Goal: Transaction & Acquisition: Purchase product/service

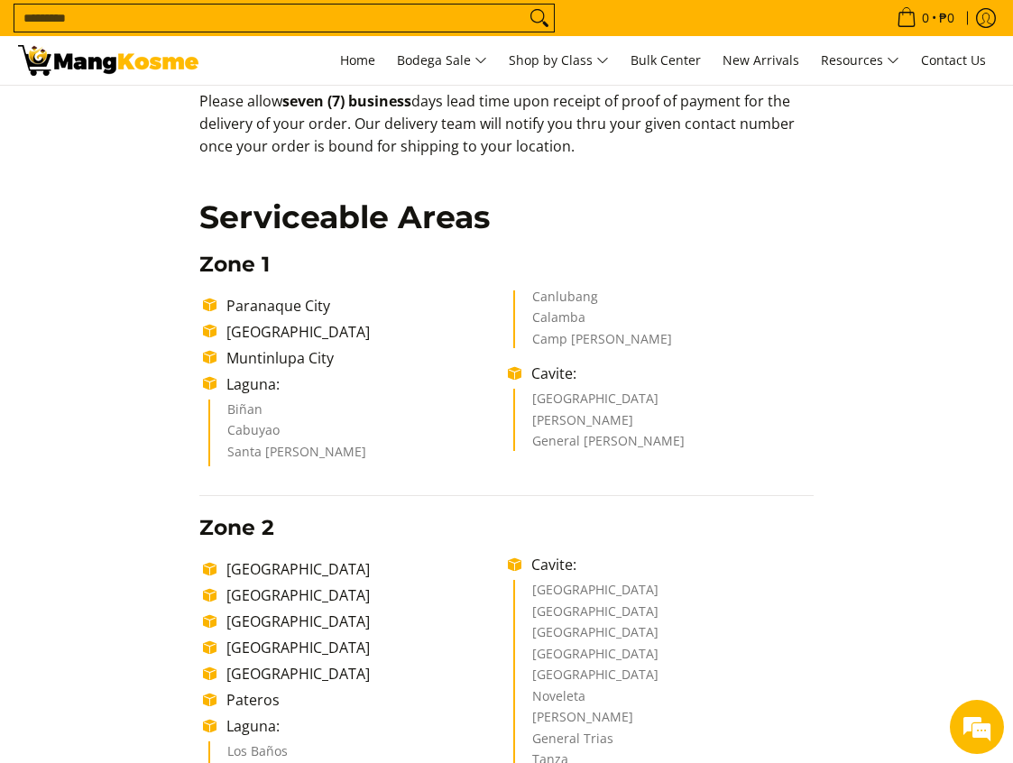
scroll to position [180, 0]
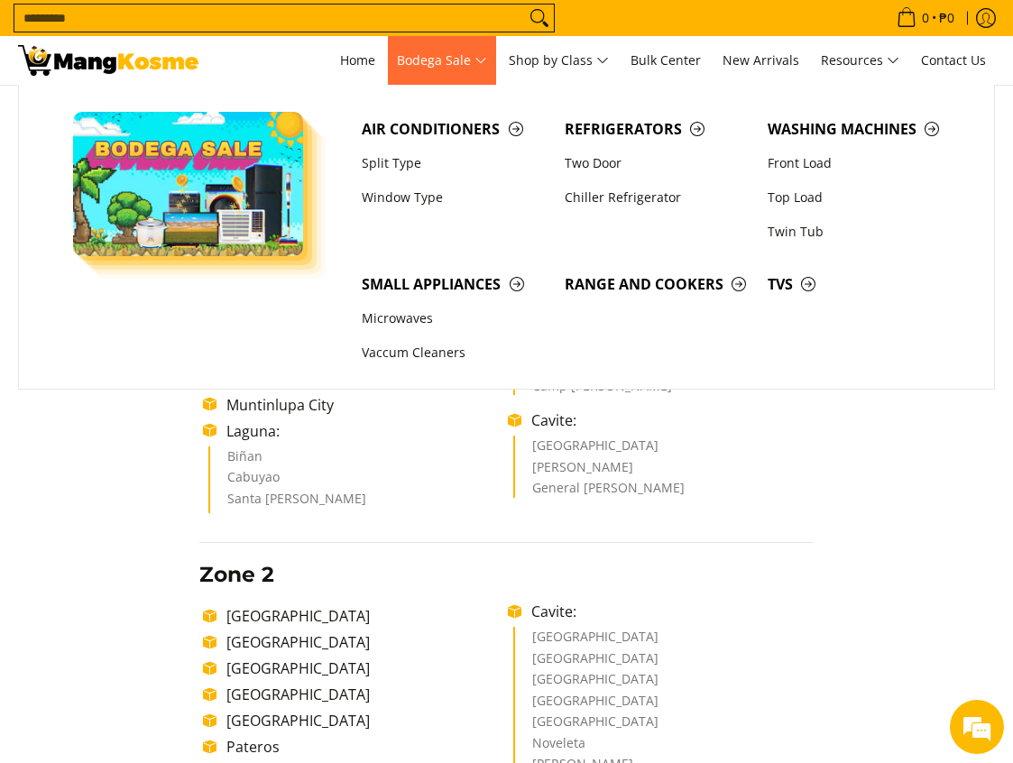
click at [473, 60] on span "Bodega Sale" at bounding box center [442, 61] width 90 height 23
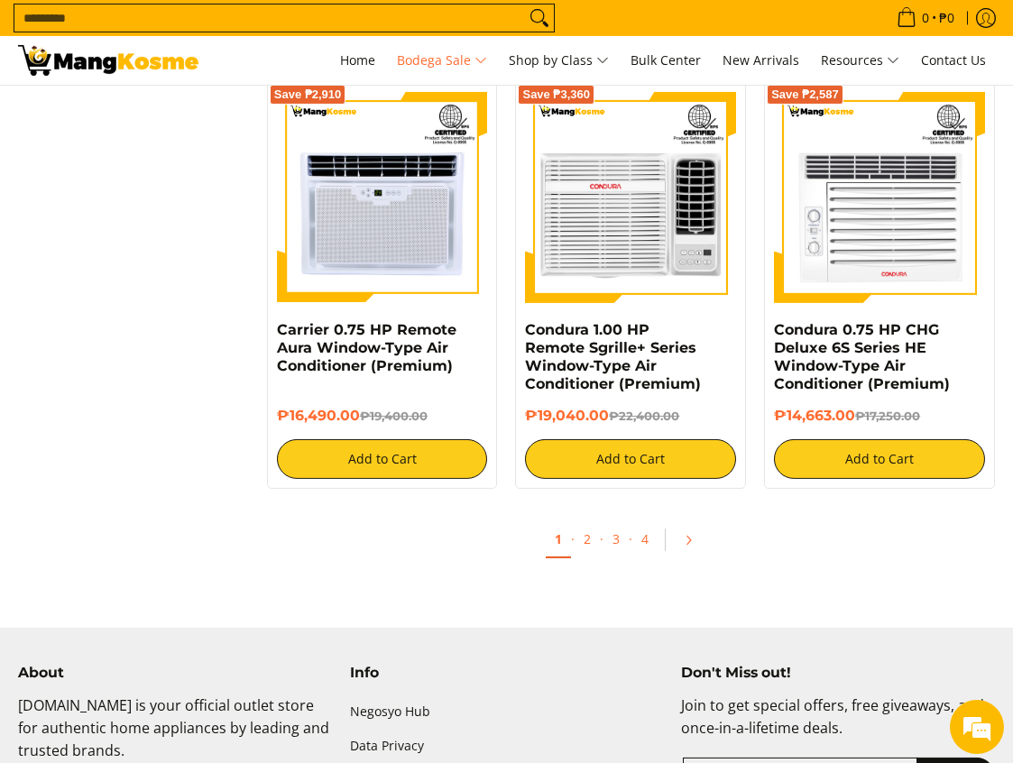
scroll to position [3529, 0]
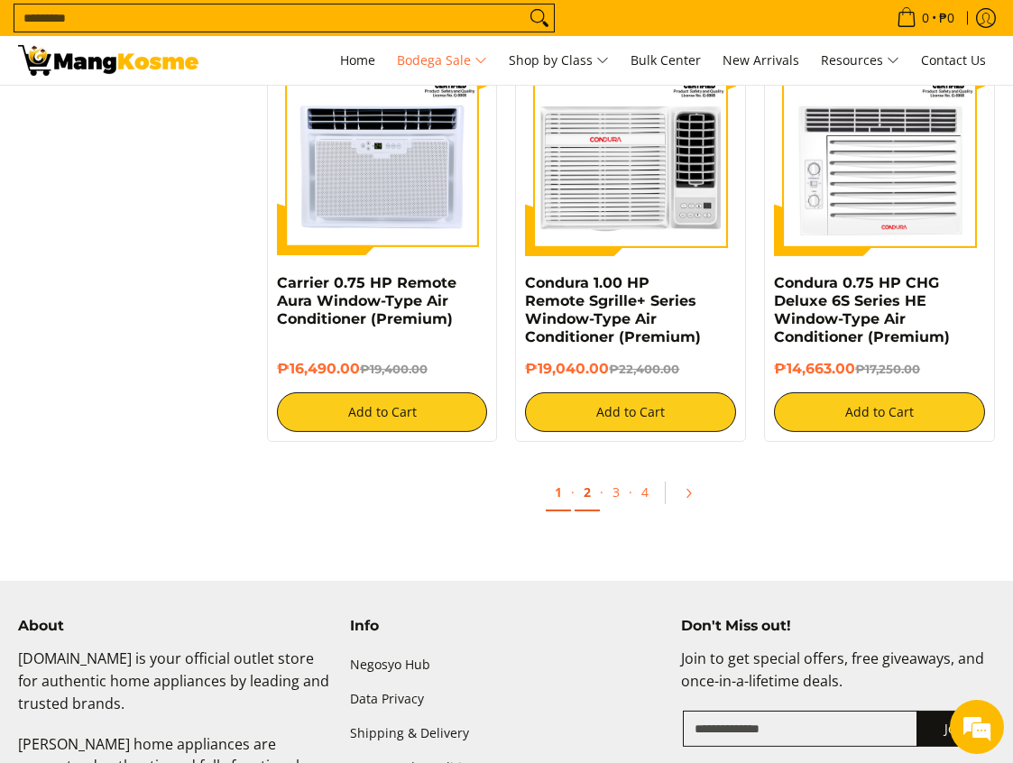
click at [591, 498] on link "2" at bounding box center [587, 493] width 25 height 37
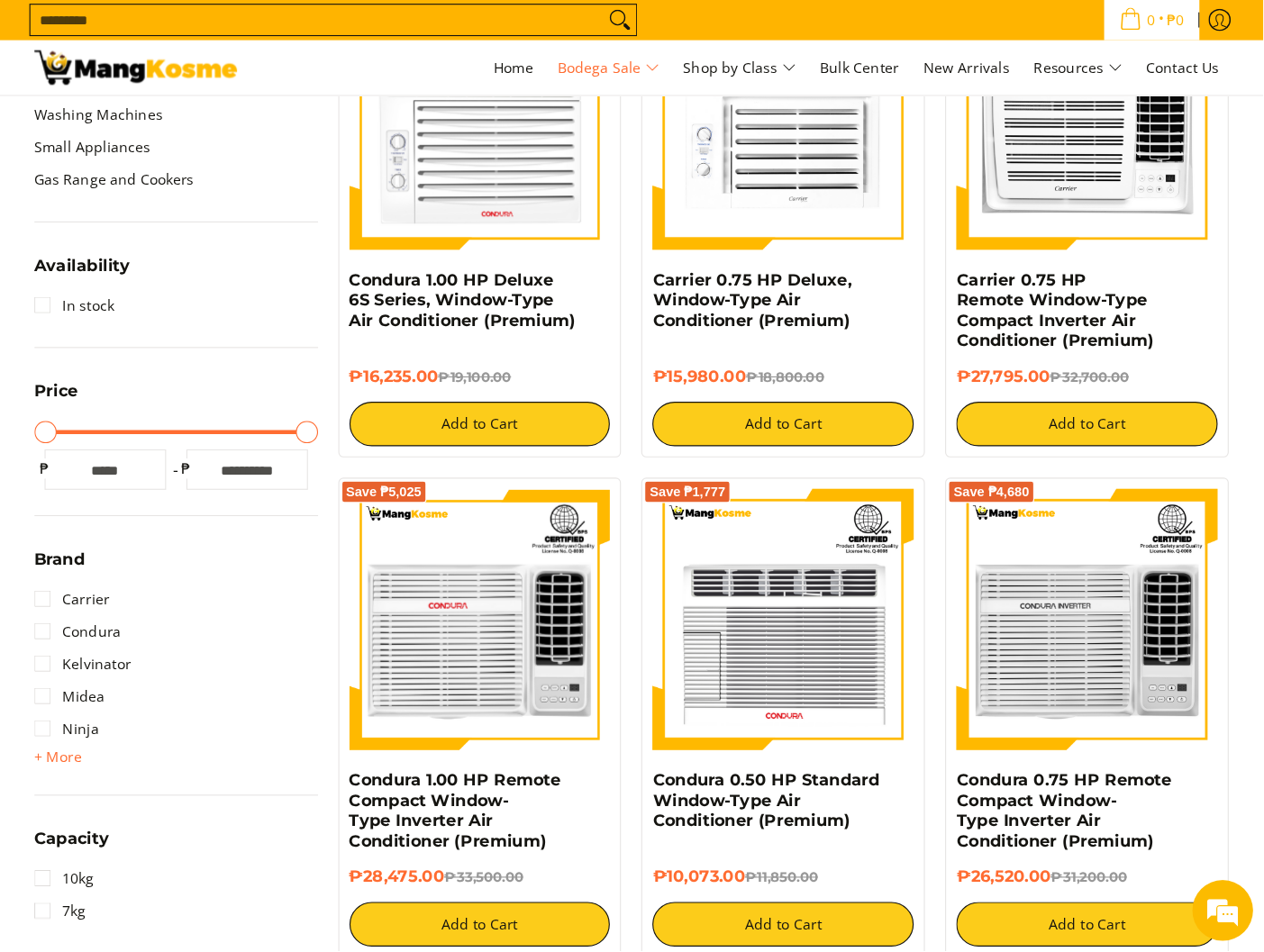
scroll to position [728, 0]
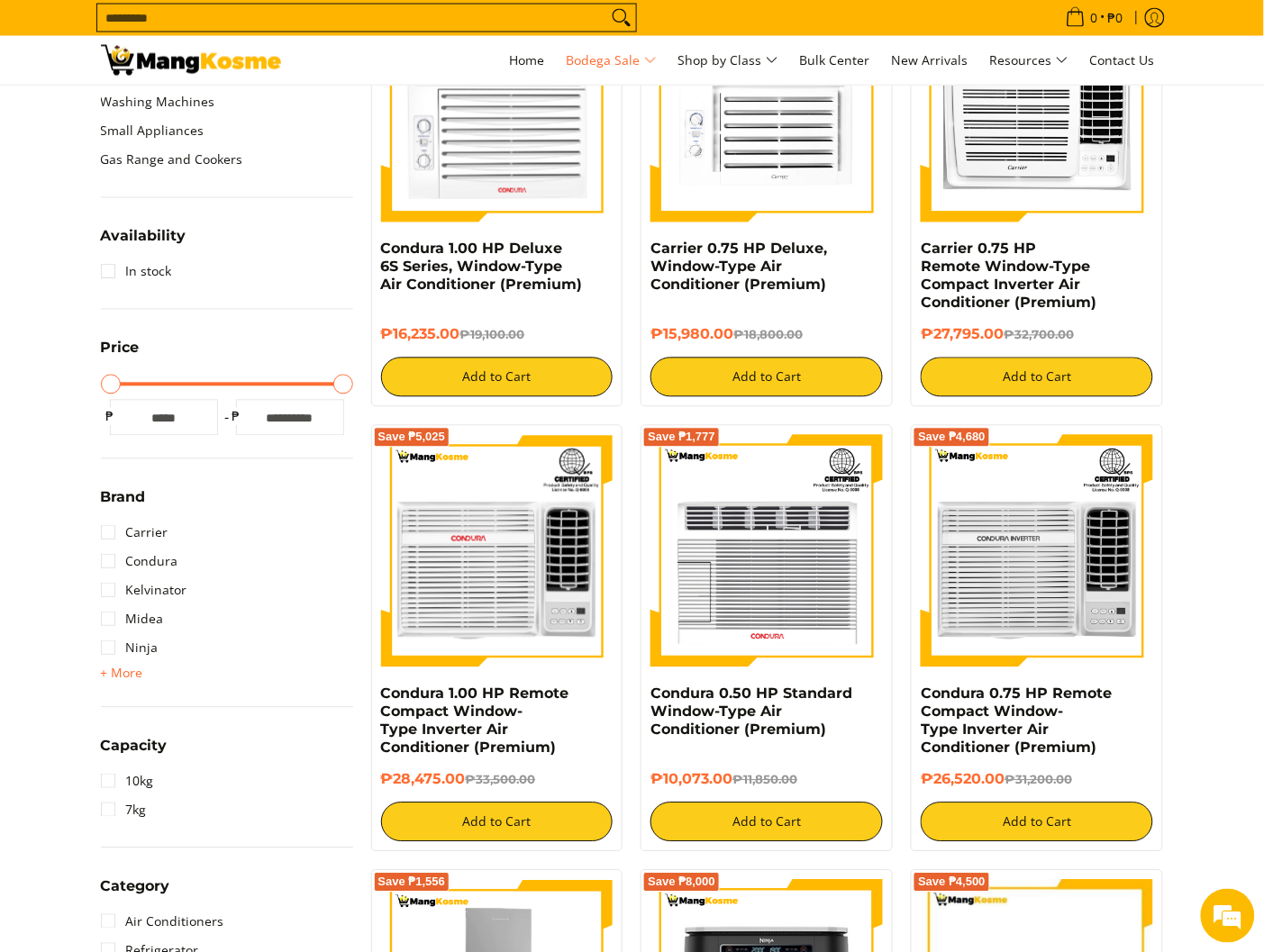
drag, startPoint x: 949, startPoint y: 0, endPoint x: 347, endPoint y: 188, distance: 630.7
click at [347, 188] on div "Bodega Sale Air Conditioners Refrigerators Washing Machines Small Appliances Ga…" at bounding box center [227, 98] width 253 height 200
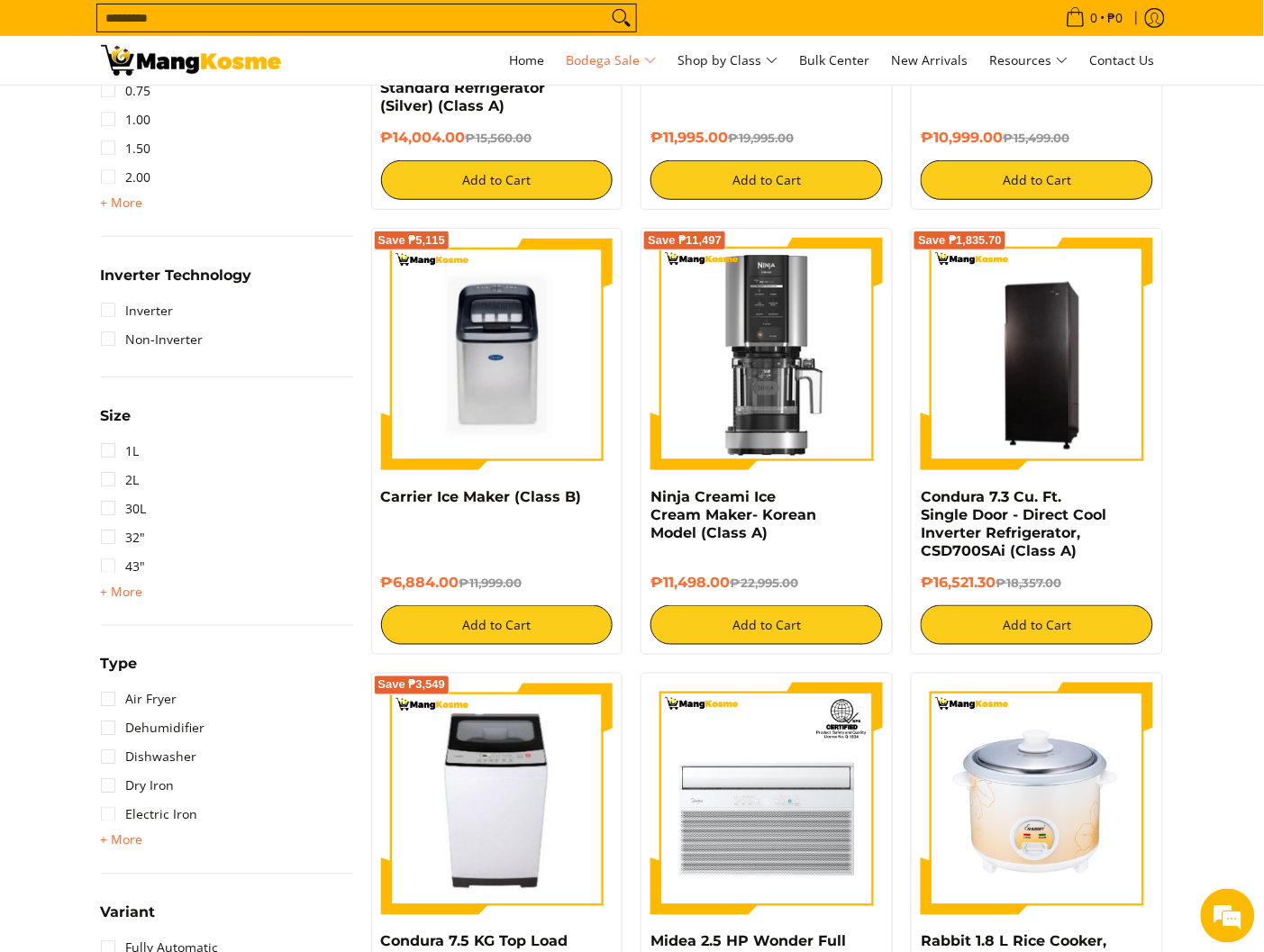
scroll to position [1854, 0]
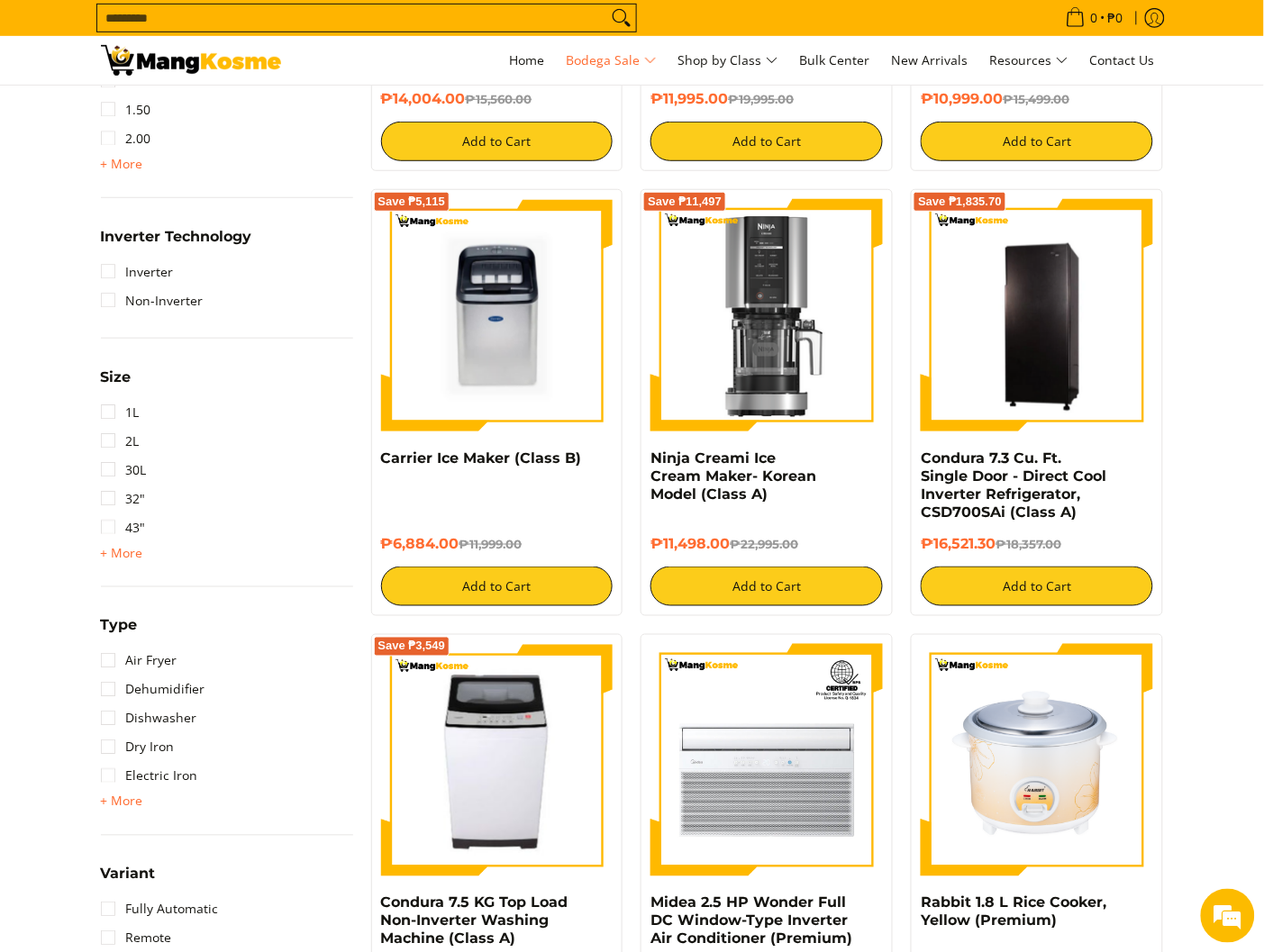
click at [1010, 501] on section "Air Conditioners Refrigerators Washing Machines" at bounding box center [632, 446] width 1264 height 3958
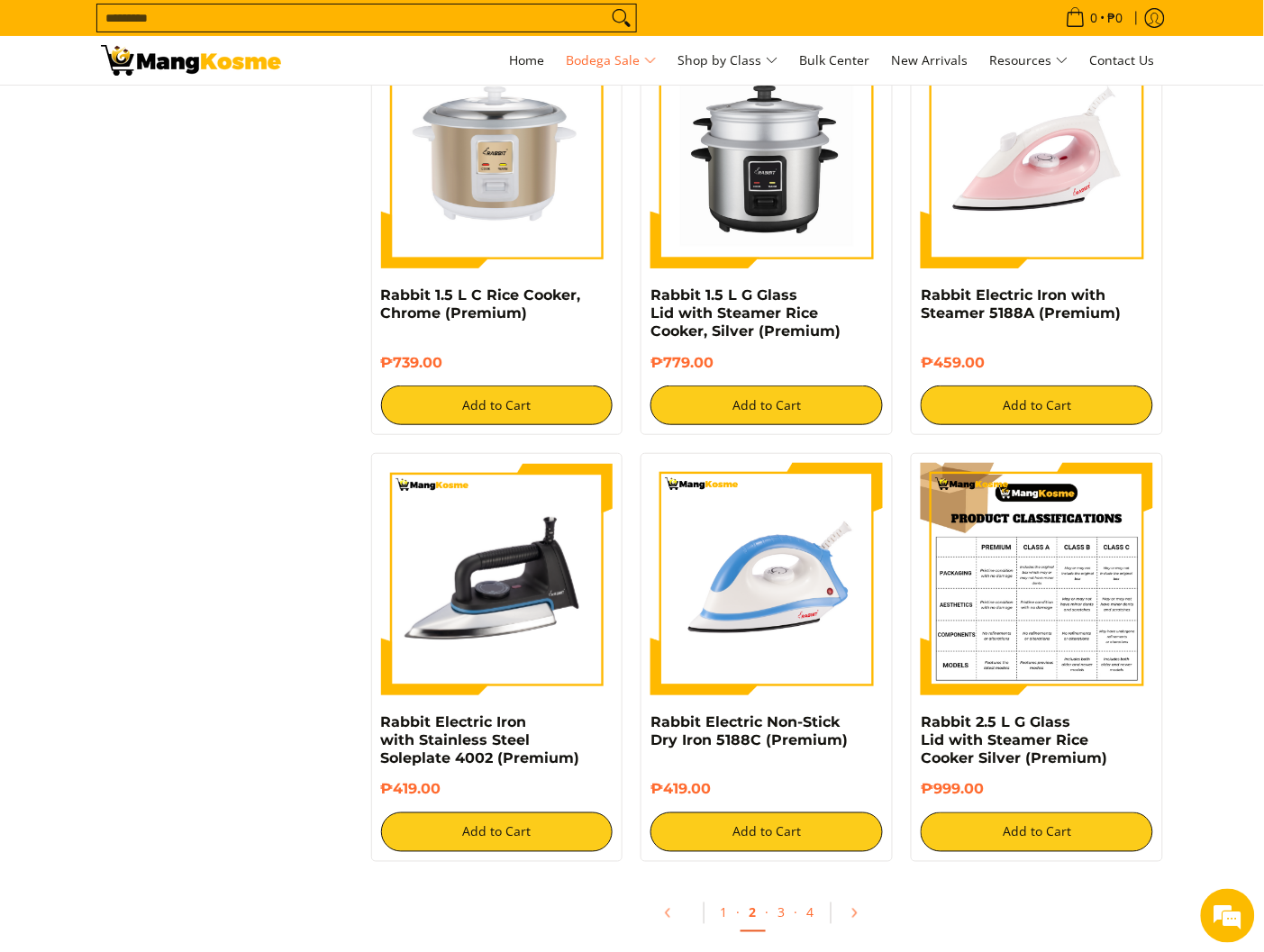
scroll to position [3544, 0]
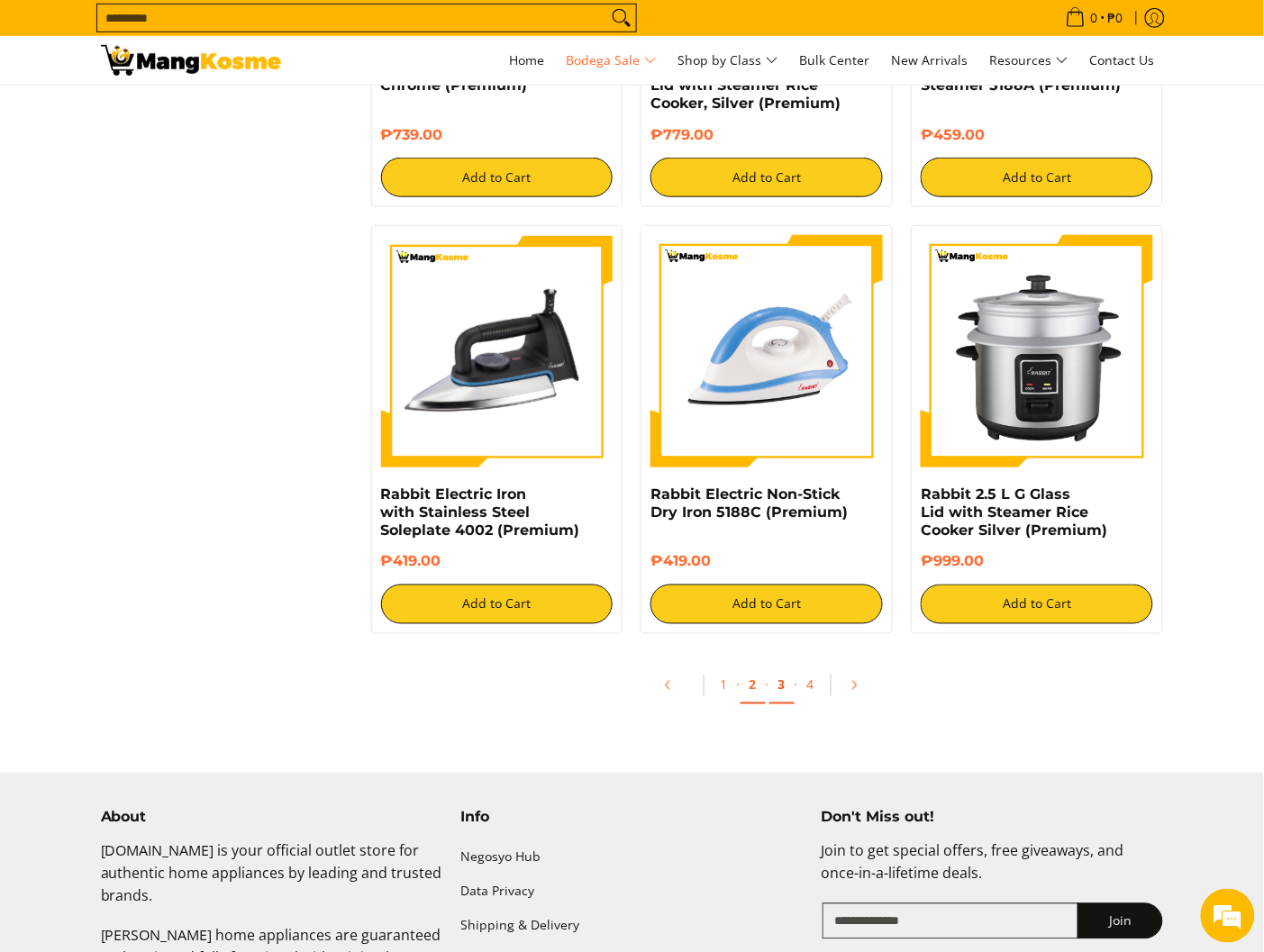
click at [777, 691] on link "3" at bounding box center [782, 686] width 25 height 37
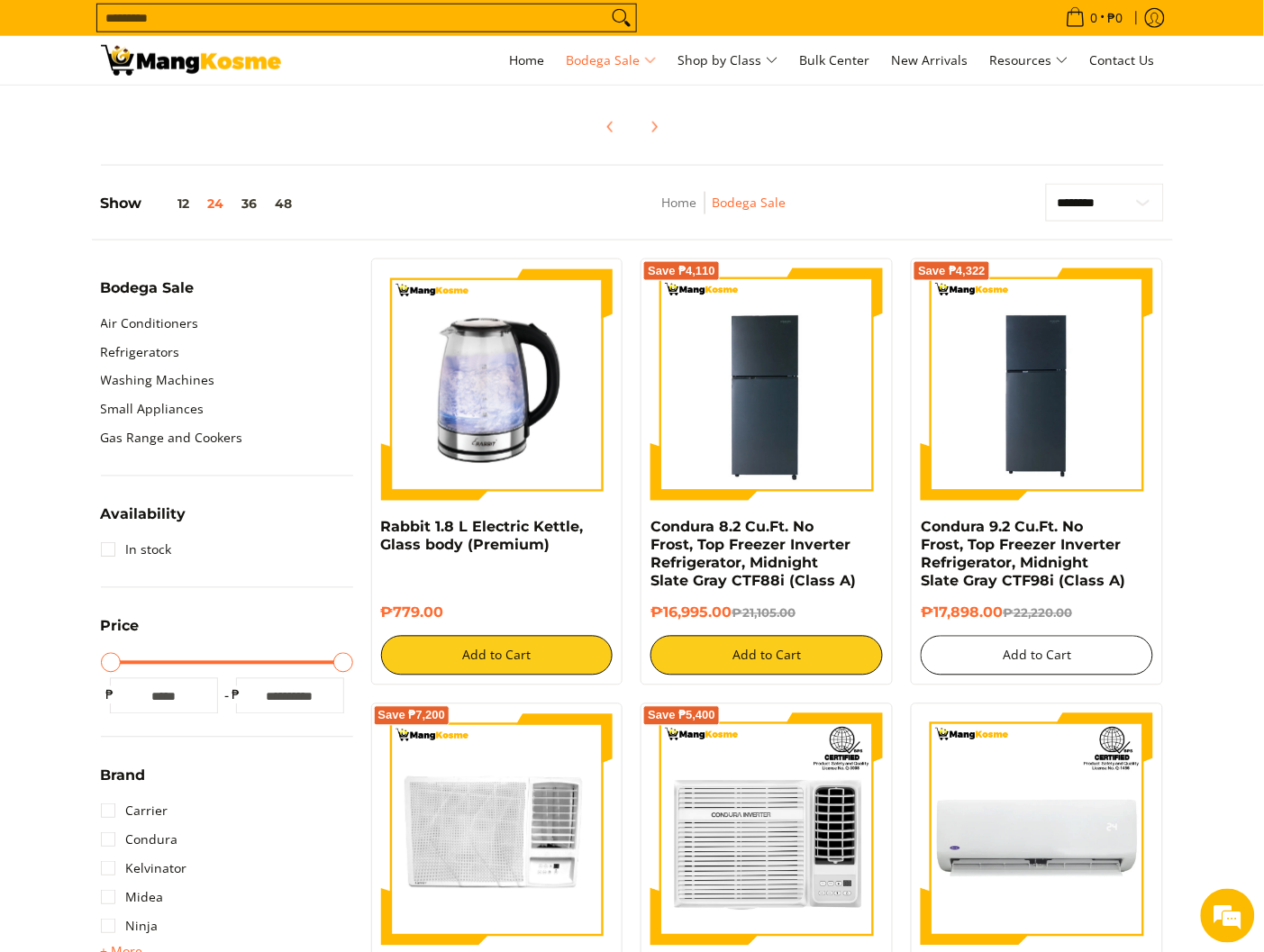
click at [1047, 676] on button "Add to Cart" at bounding box center [1036, 656] width 233 height 40
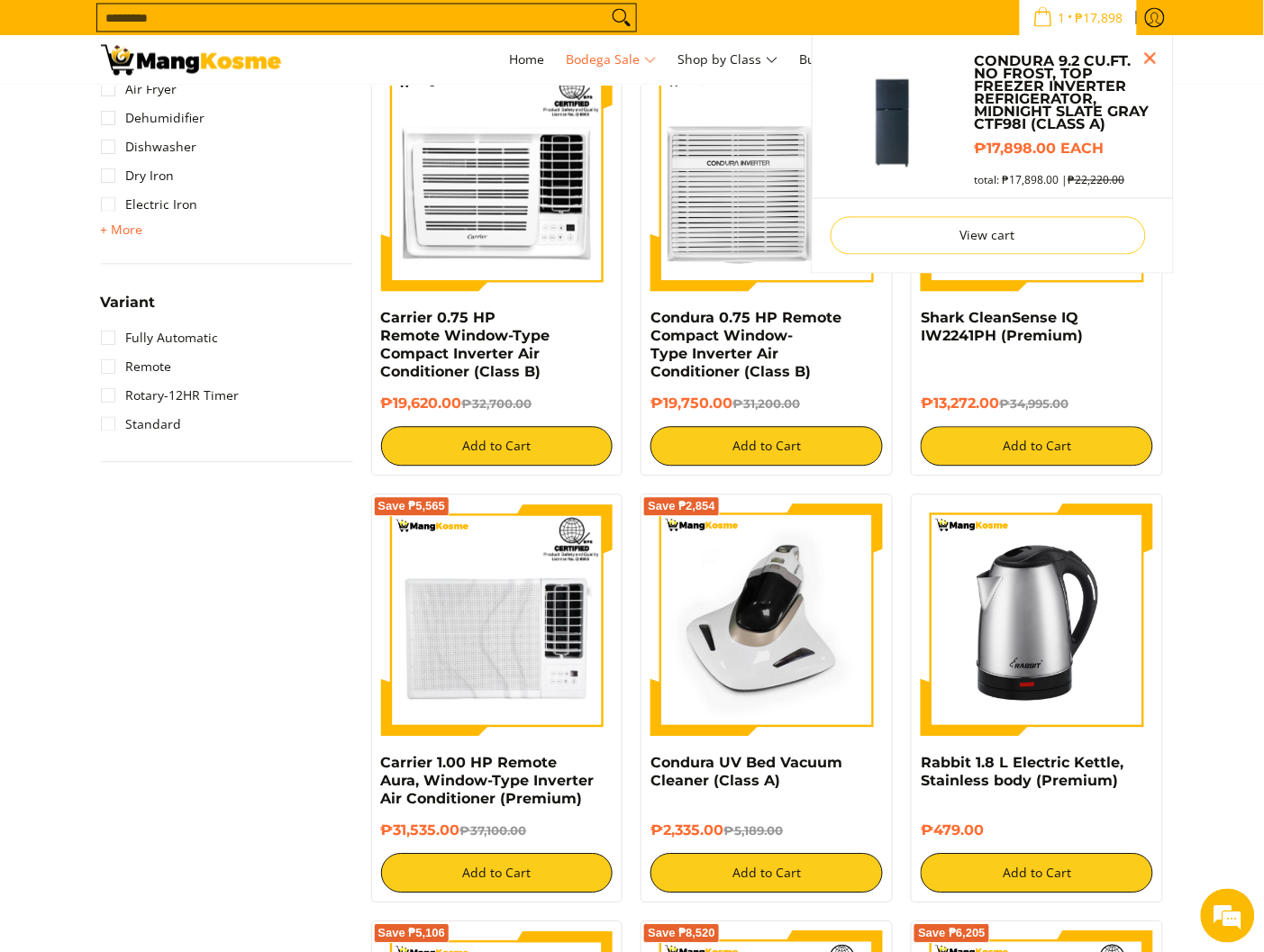
scroll to position [2427, 0]
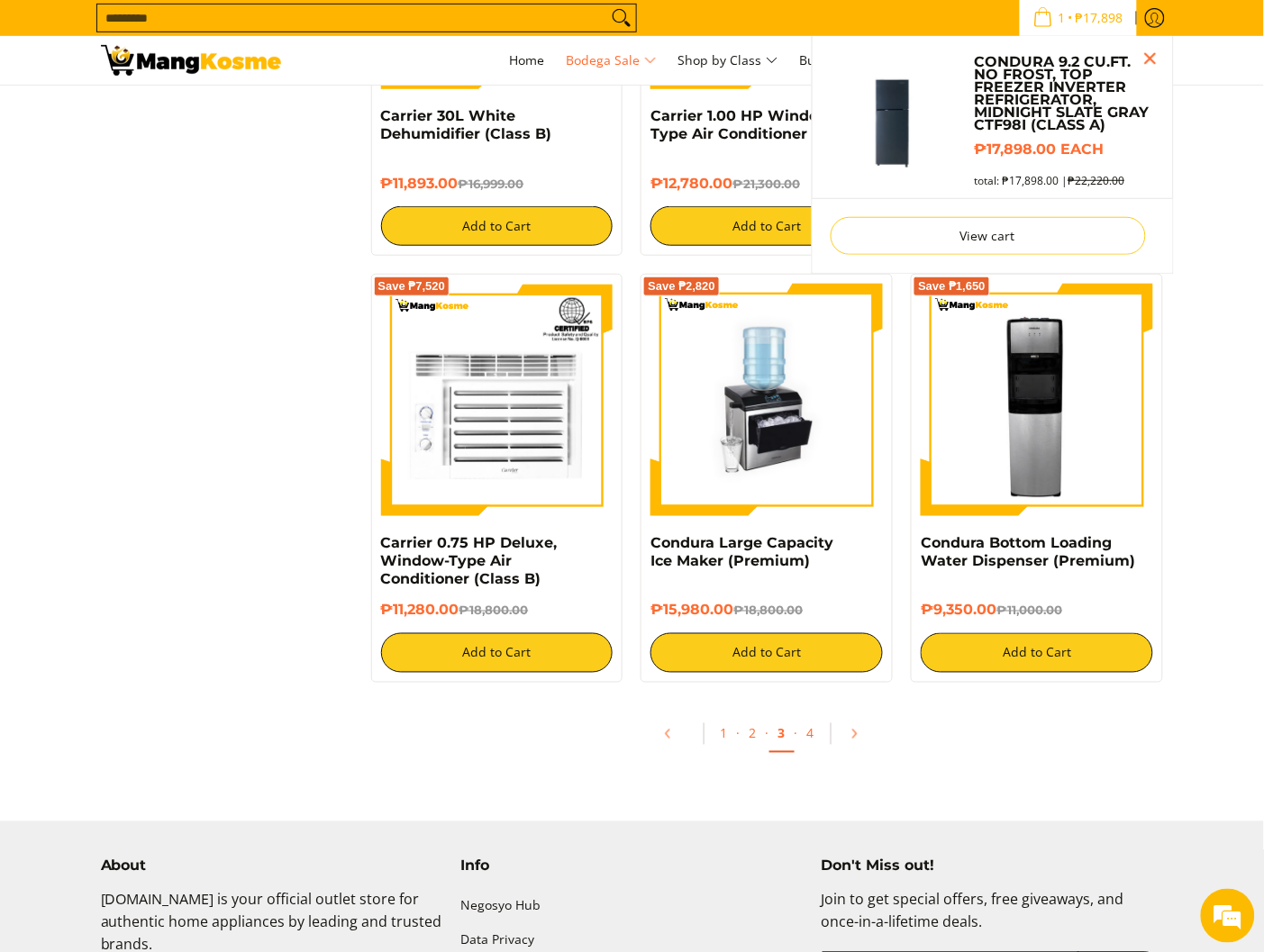
scroll to position [3664, 0]
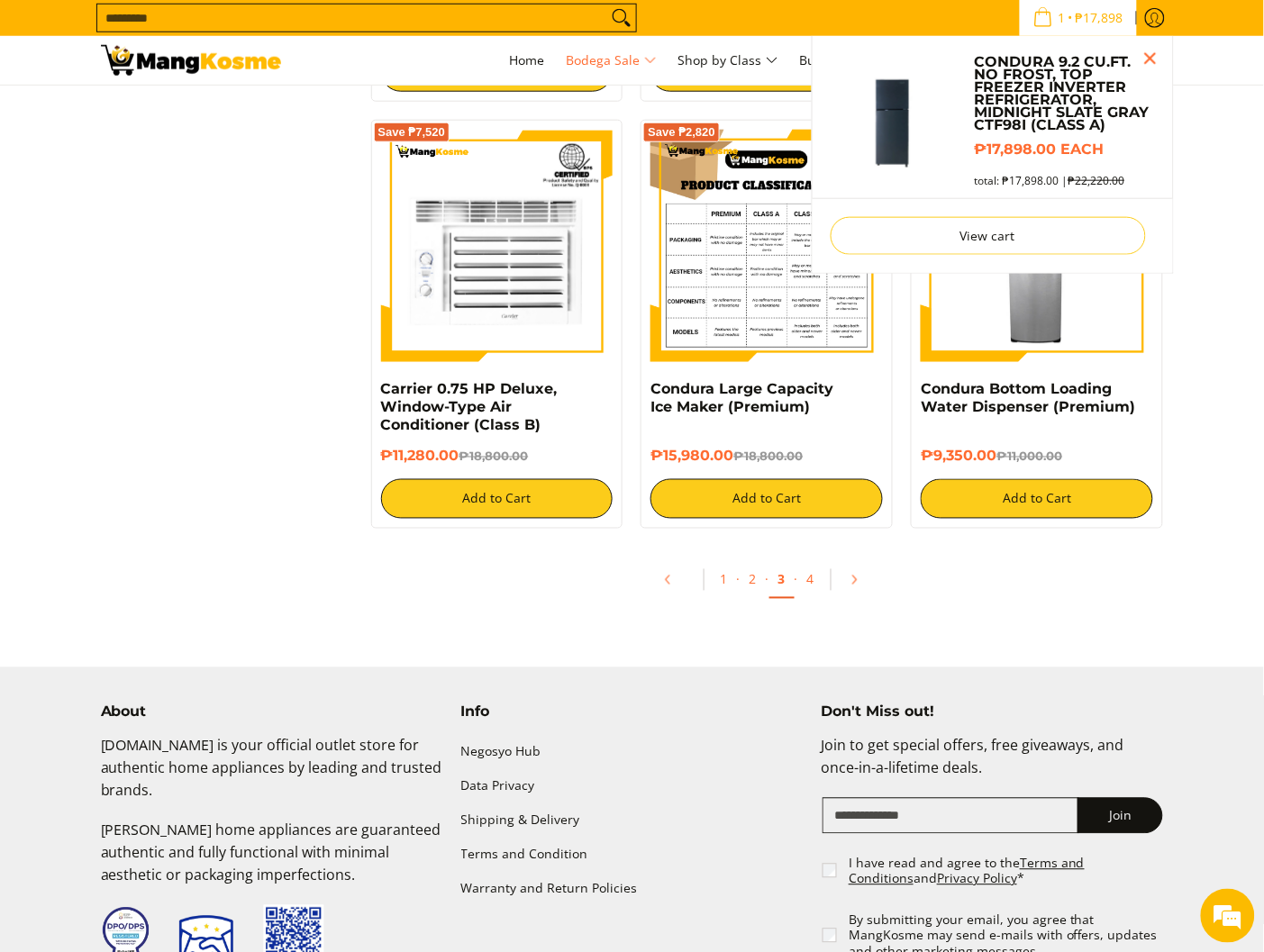
scroll to position [3654, 0]
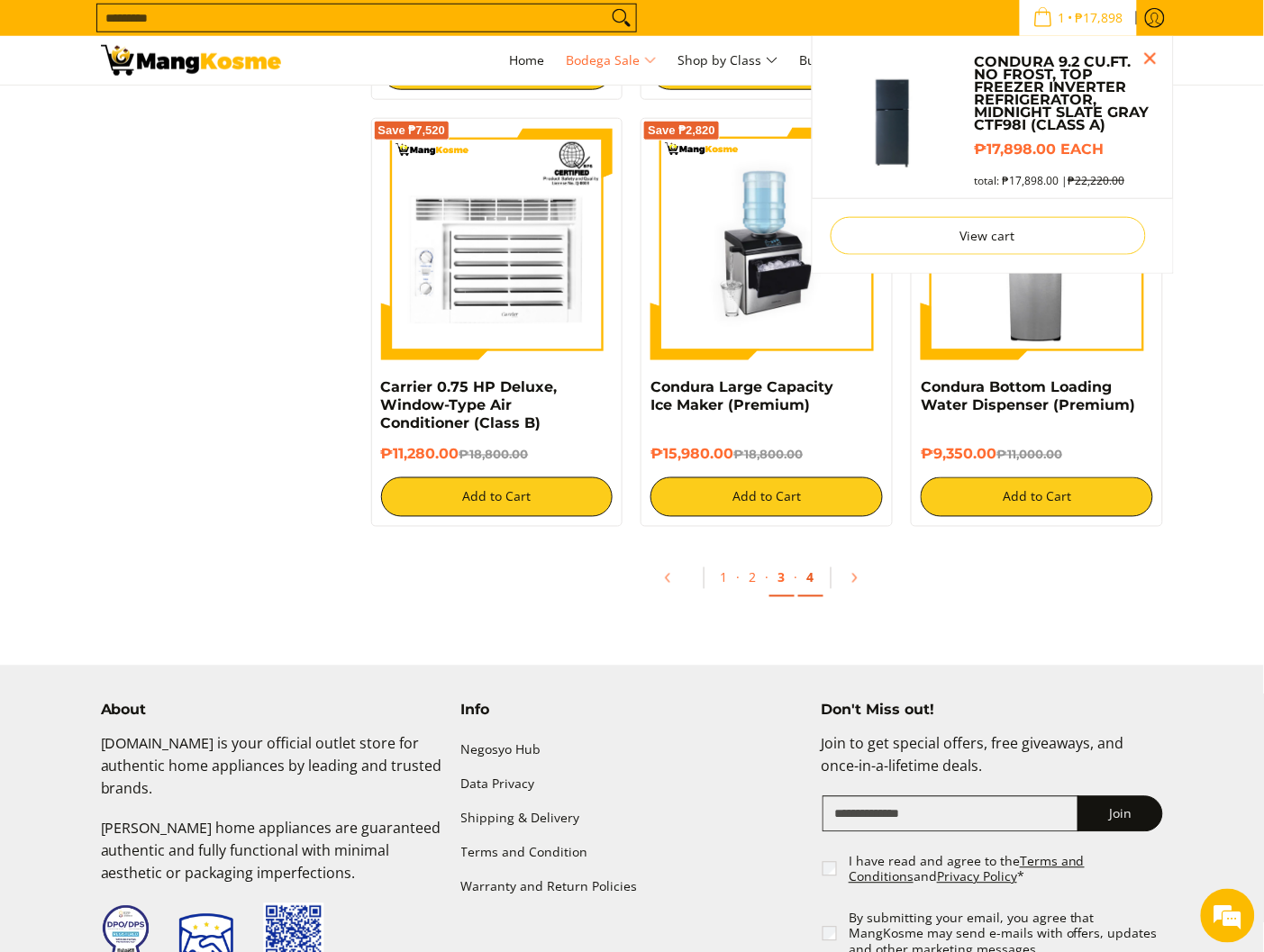
click at [811, 589] on link "4" at bounding box center [810, 578] width 25 height 37
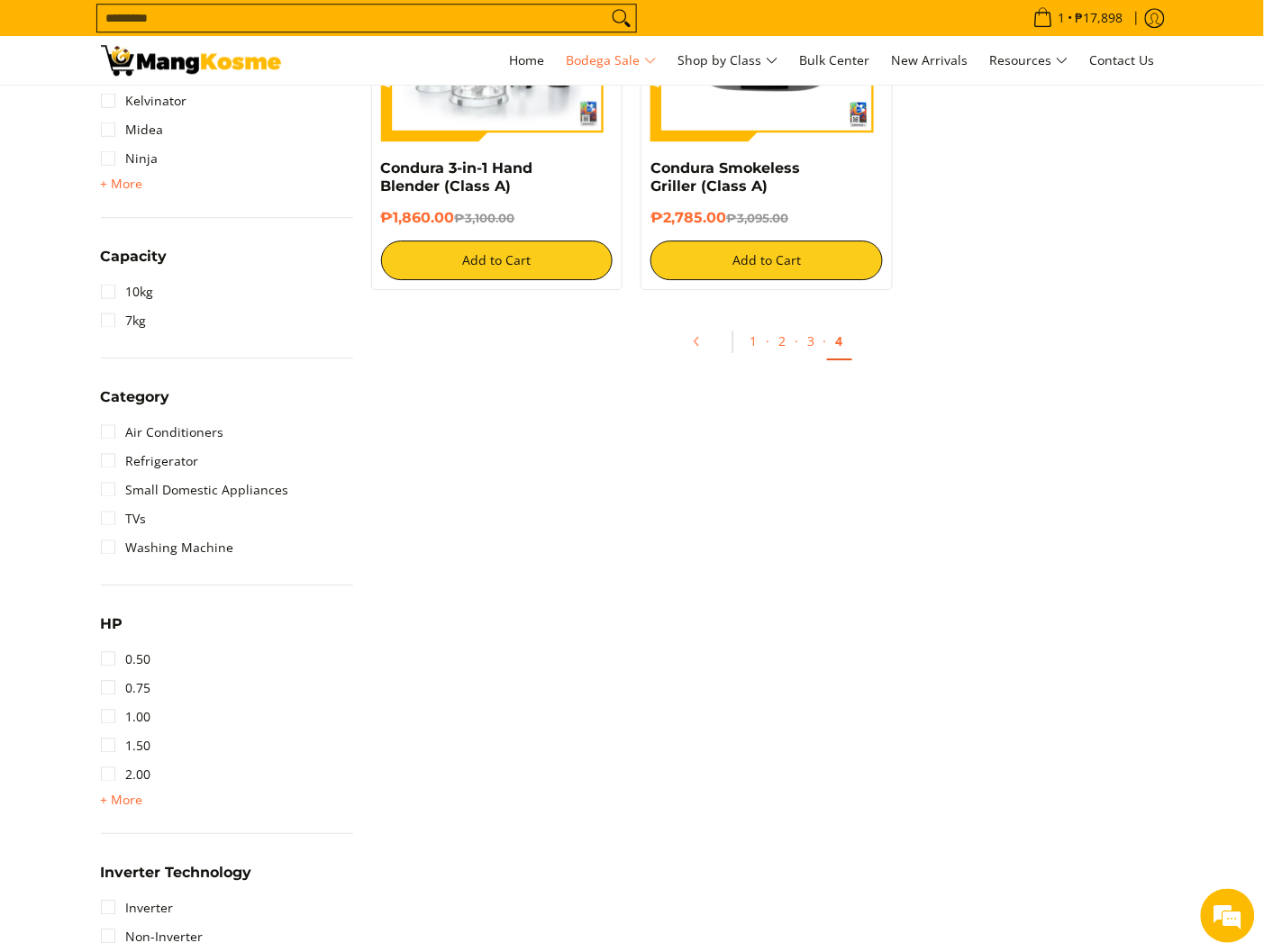
scroll to position [1125, 0]
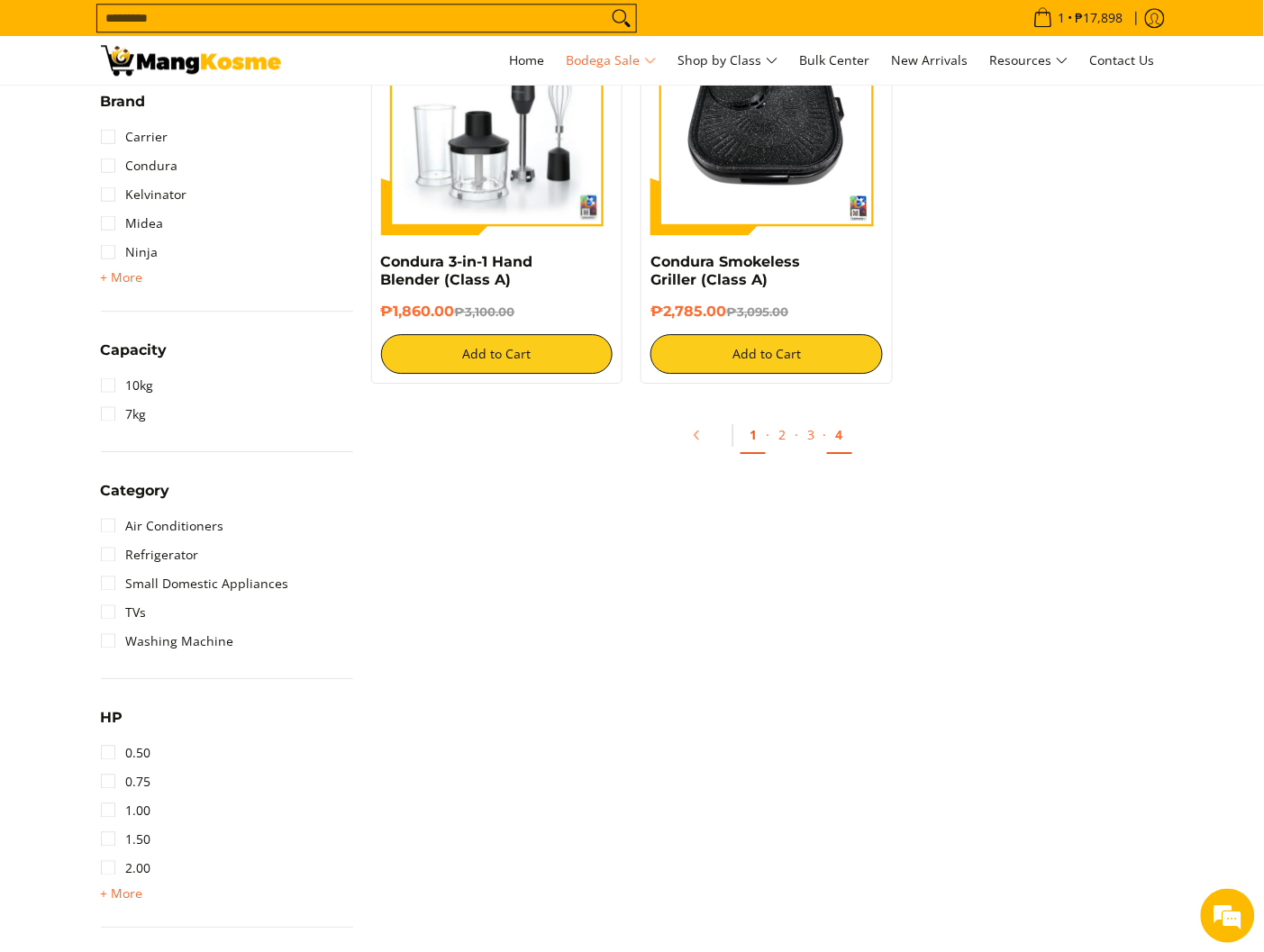
click at [763, 432] on link "1" at bounding box center [753, 435] width 25 height 37
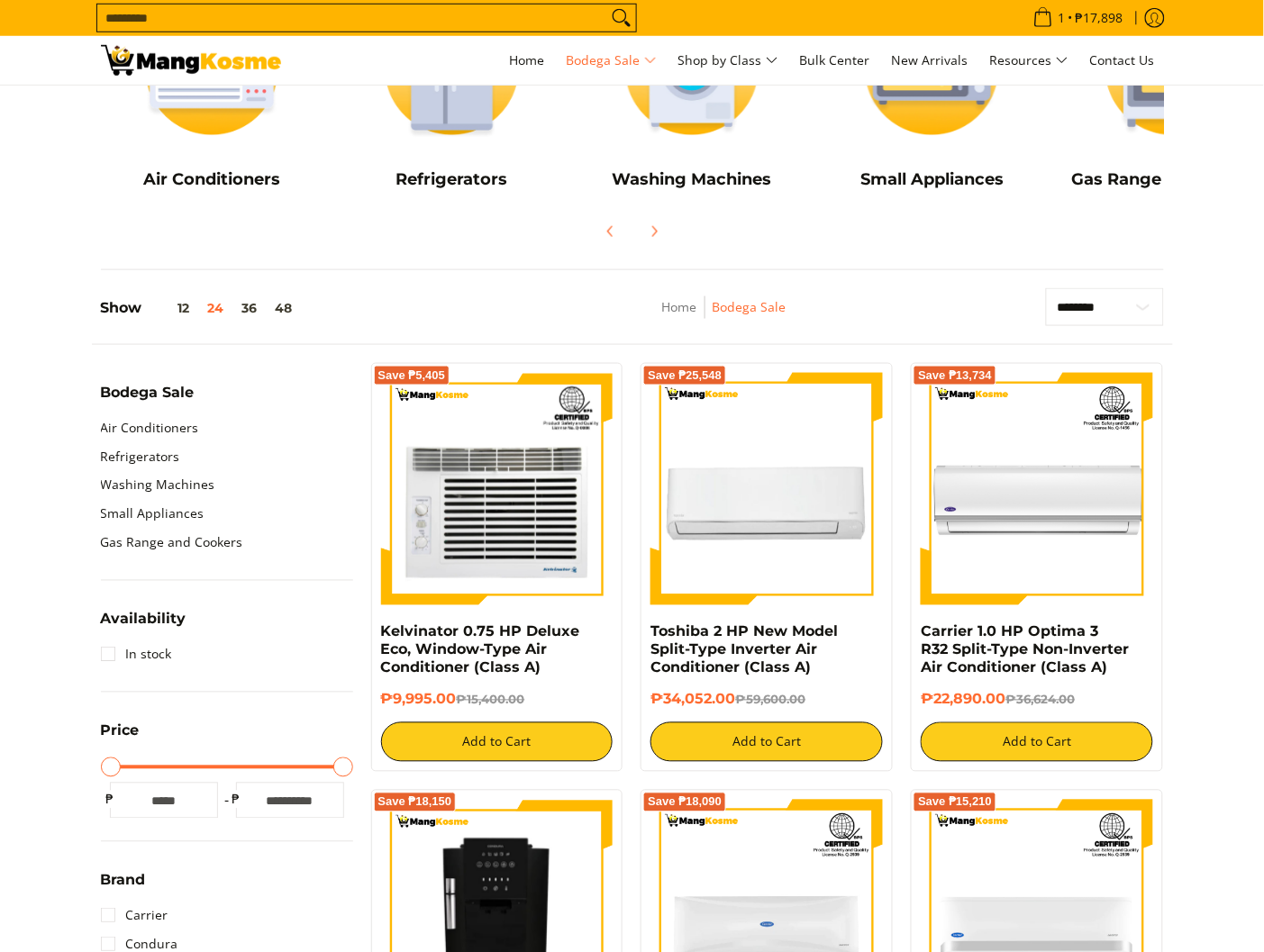
scroll to position [345, 0]
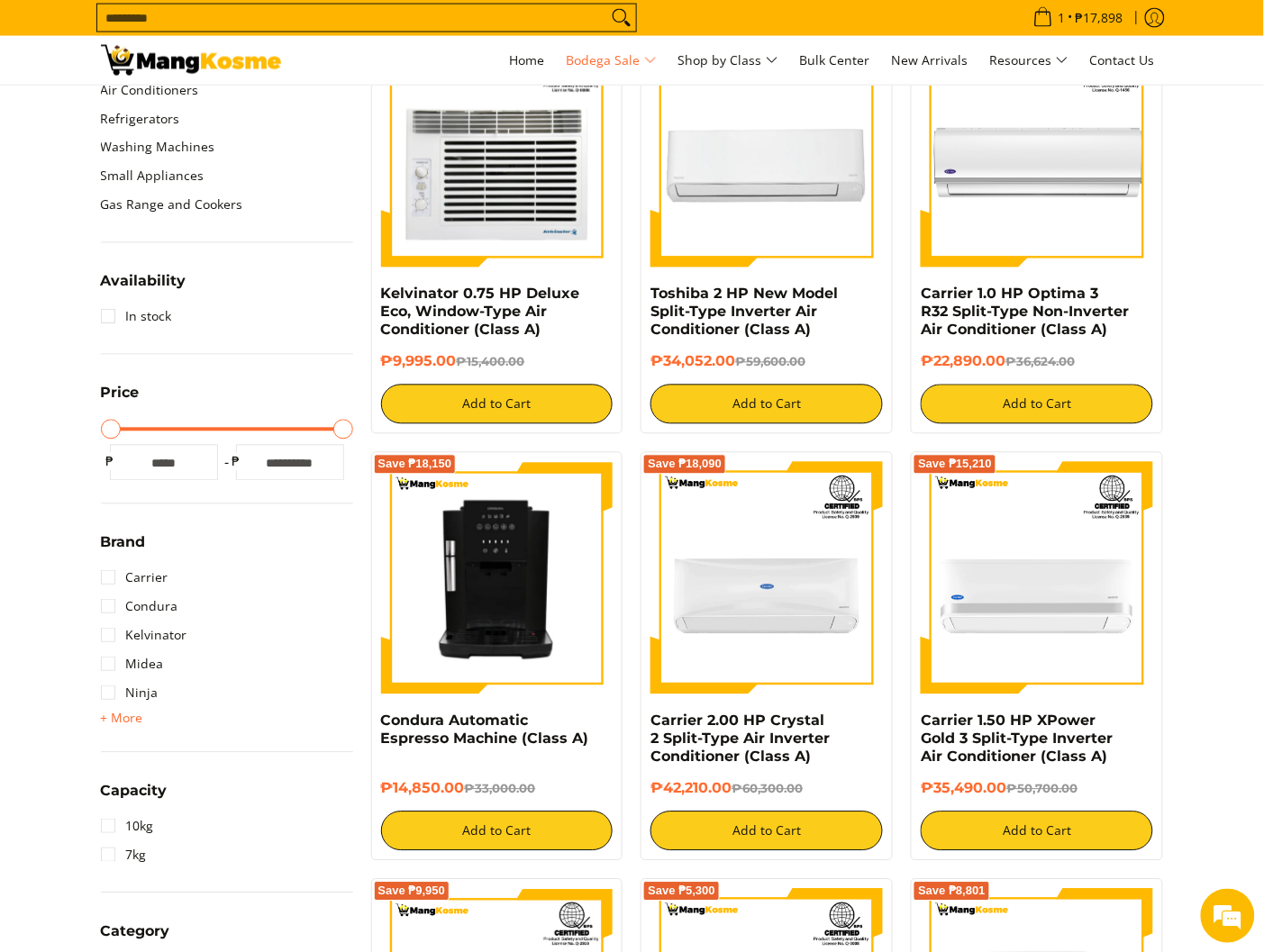
scroll to position [685, 0]
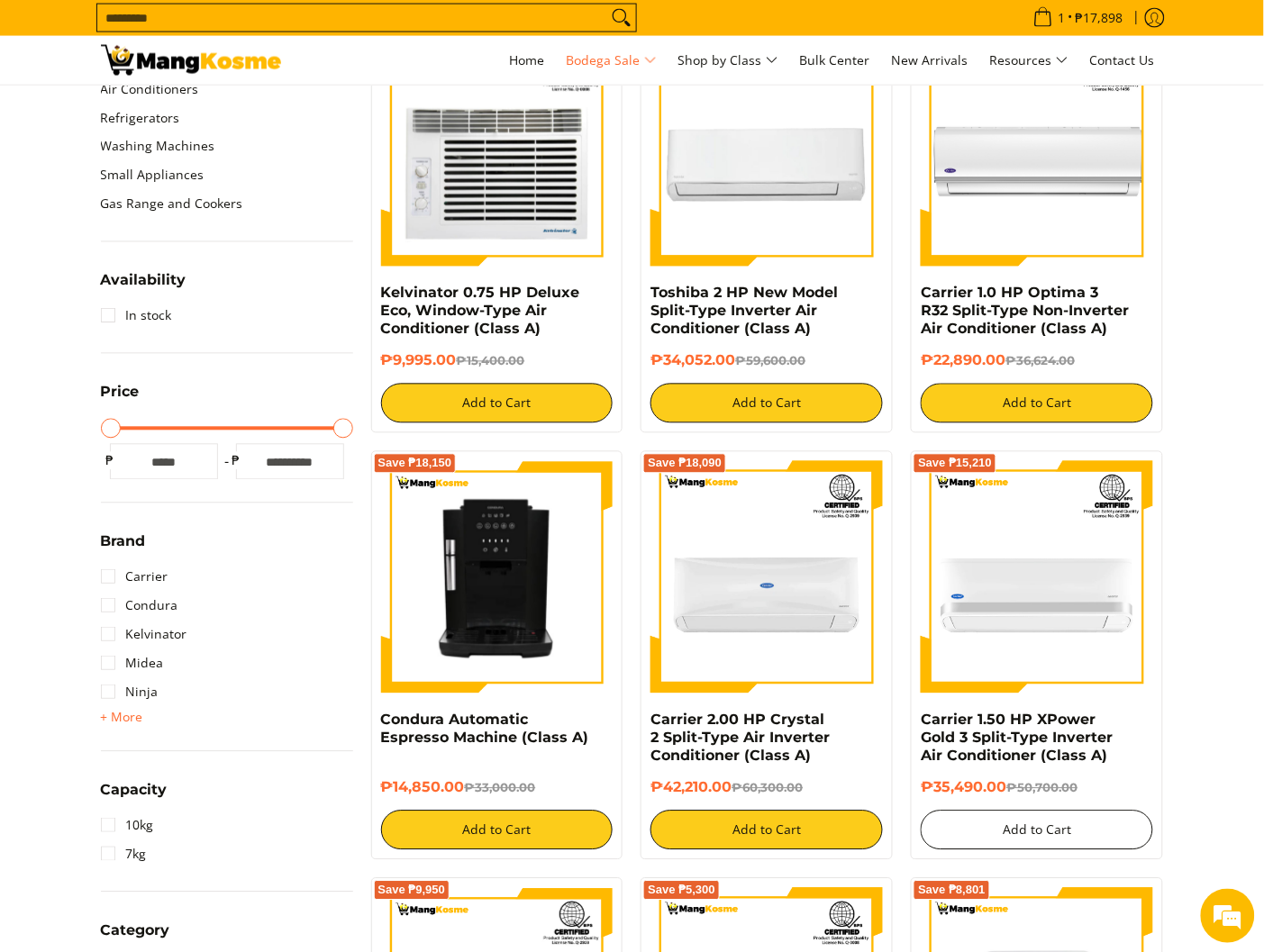
click at [1026, 826] on button "Add to Cart" at bounding box center [1036, 830] width 233 height 40
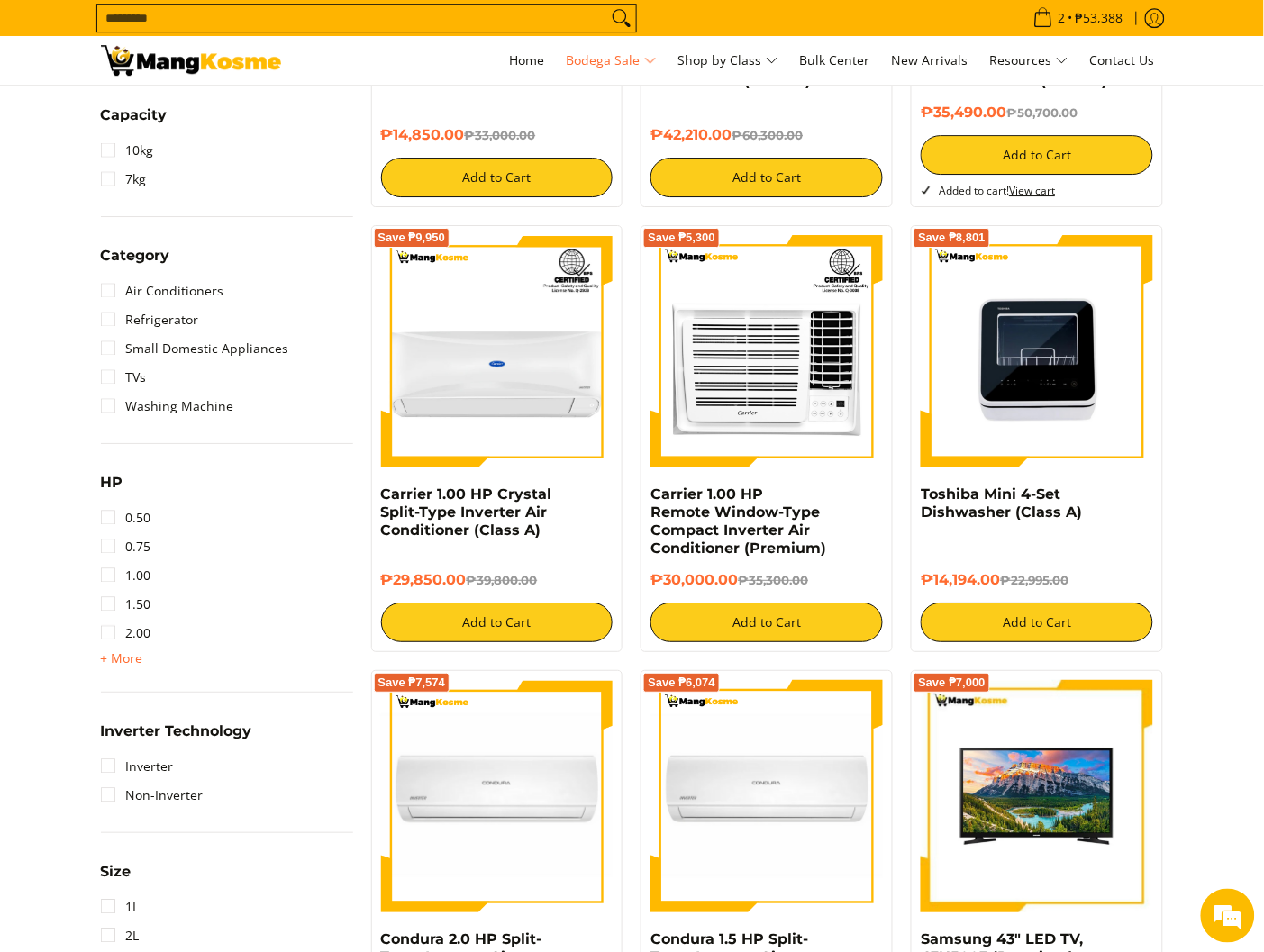
scroll to position [0, 0]
click at [1203, 418] on section "Air Conditioners Refrigerators Washing Machines" at bounding box center [632, 925] width 1264 height 3927
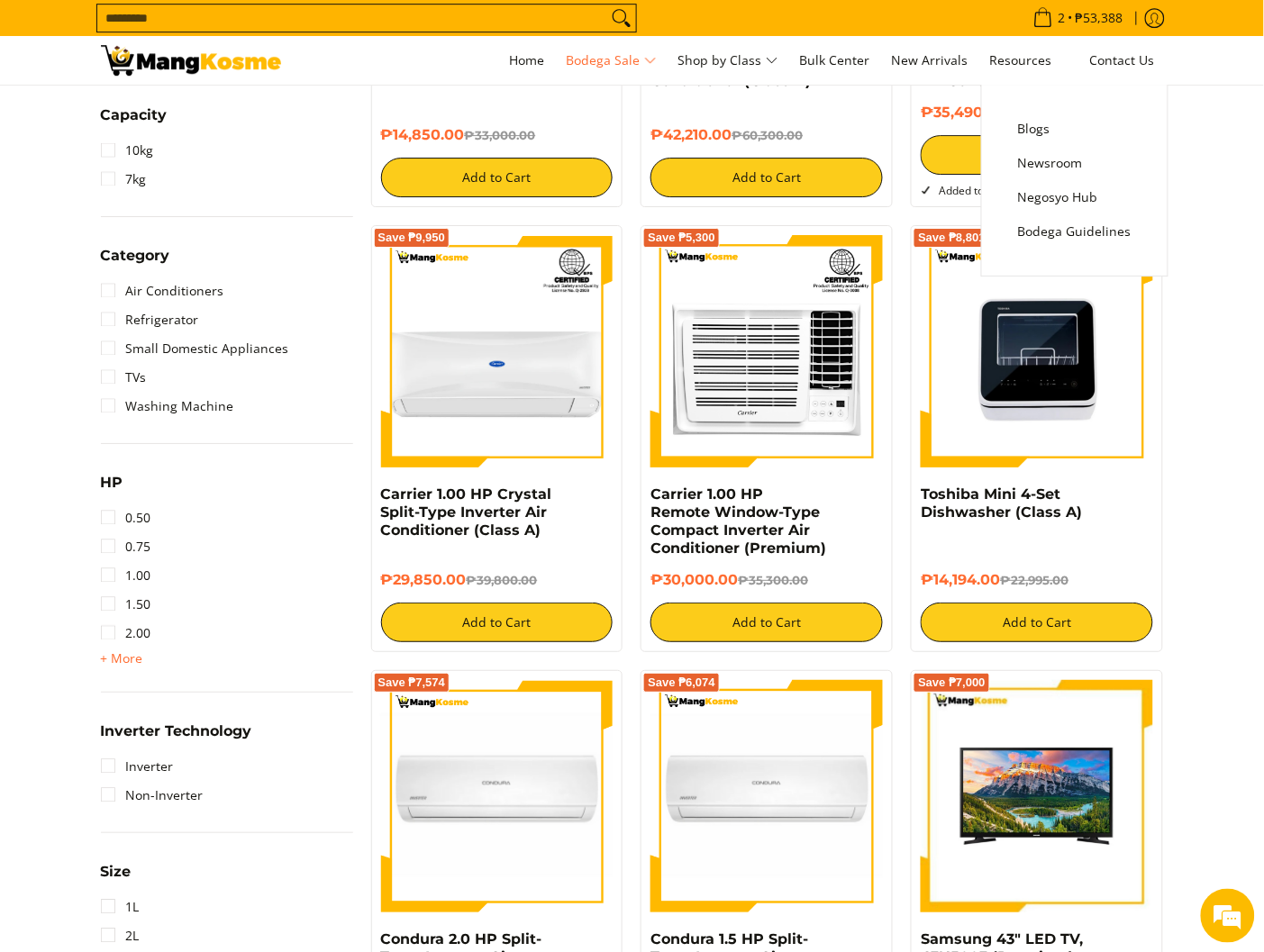
click at [1203, 185] on section "Air Conditioners Refrigerators Washing Machines" at bounding box center [632, 925] width 1264 height 3927
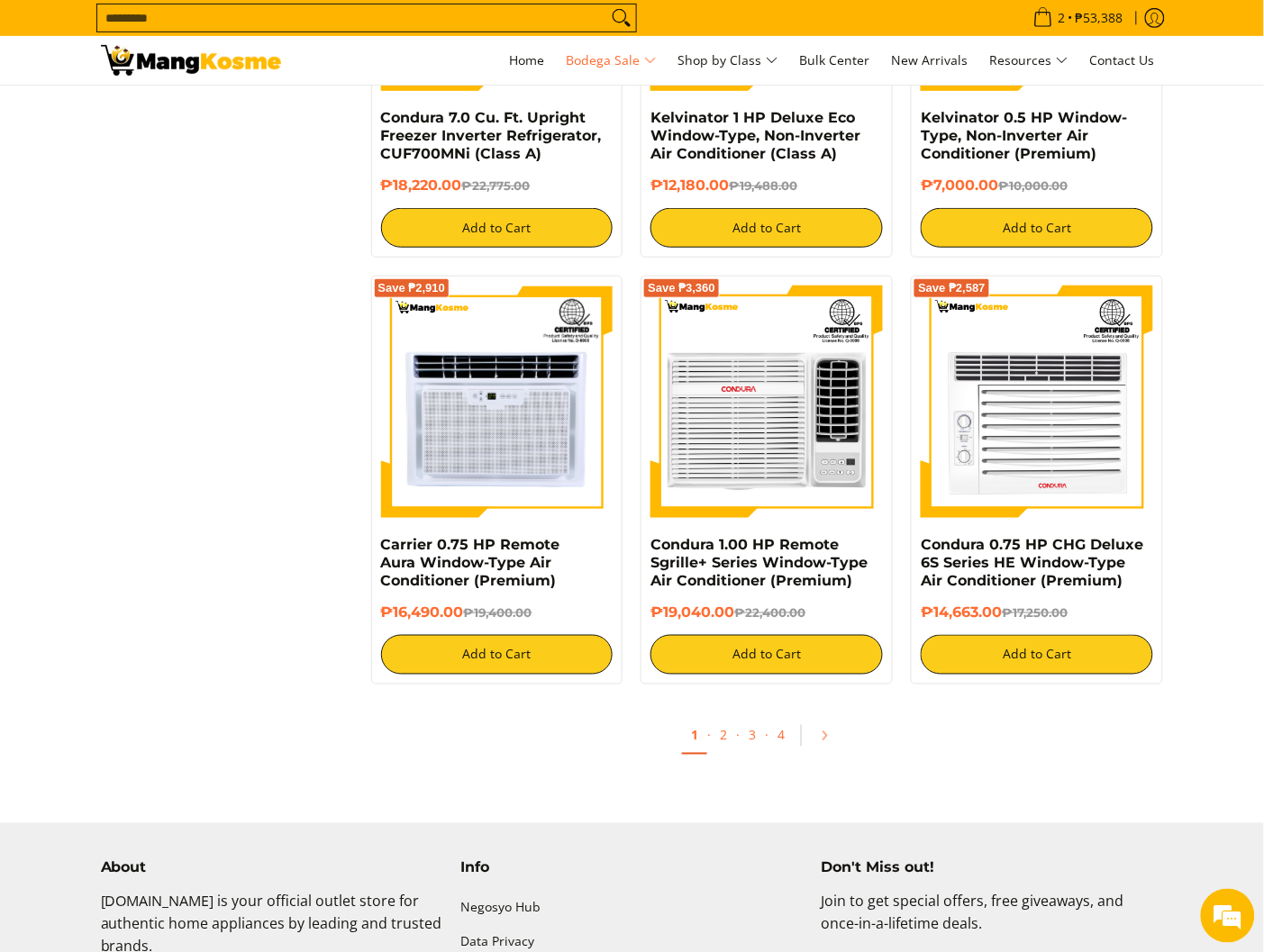
scroll to position [3723, 0]
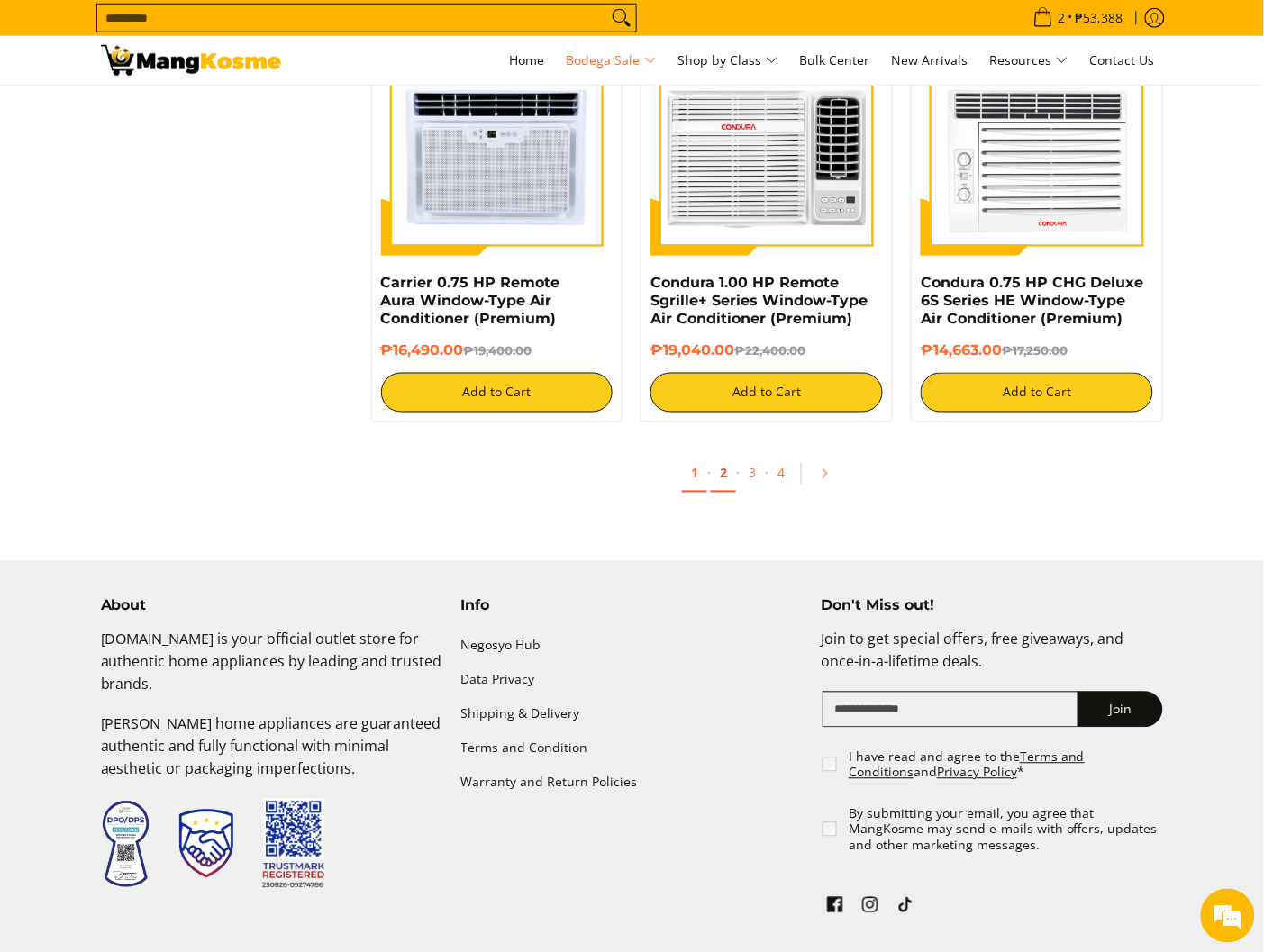
click at [718, 476] on link "2" at bounding box center [723, 474] width 25 height 37
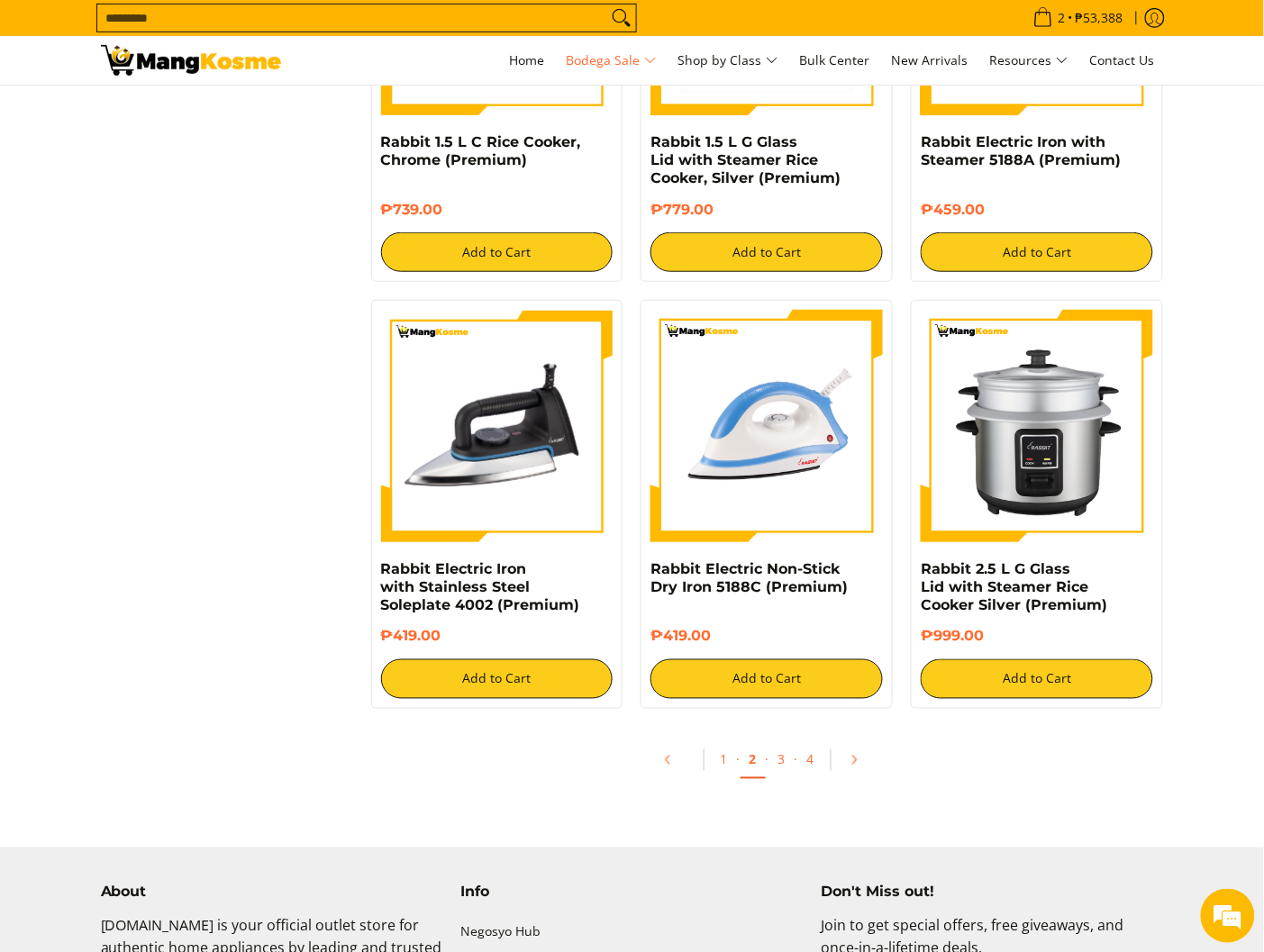
scroll to position [3600, 0]
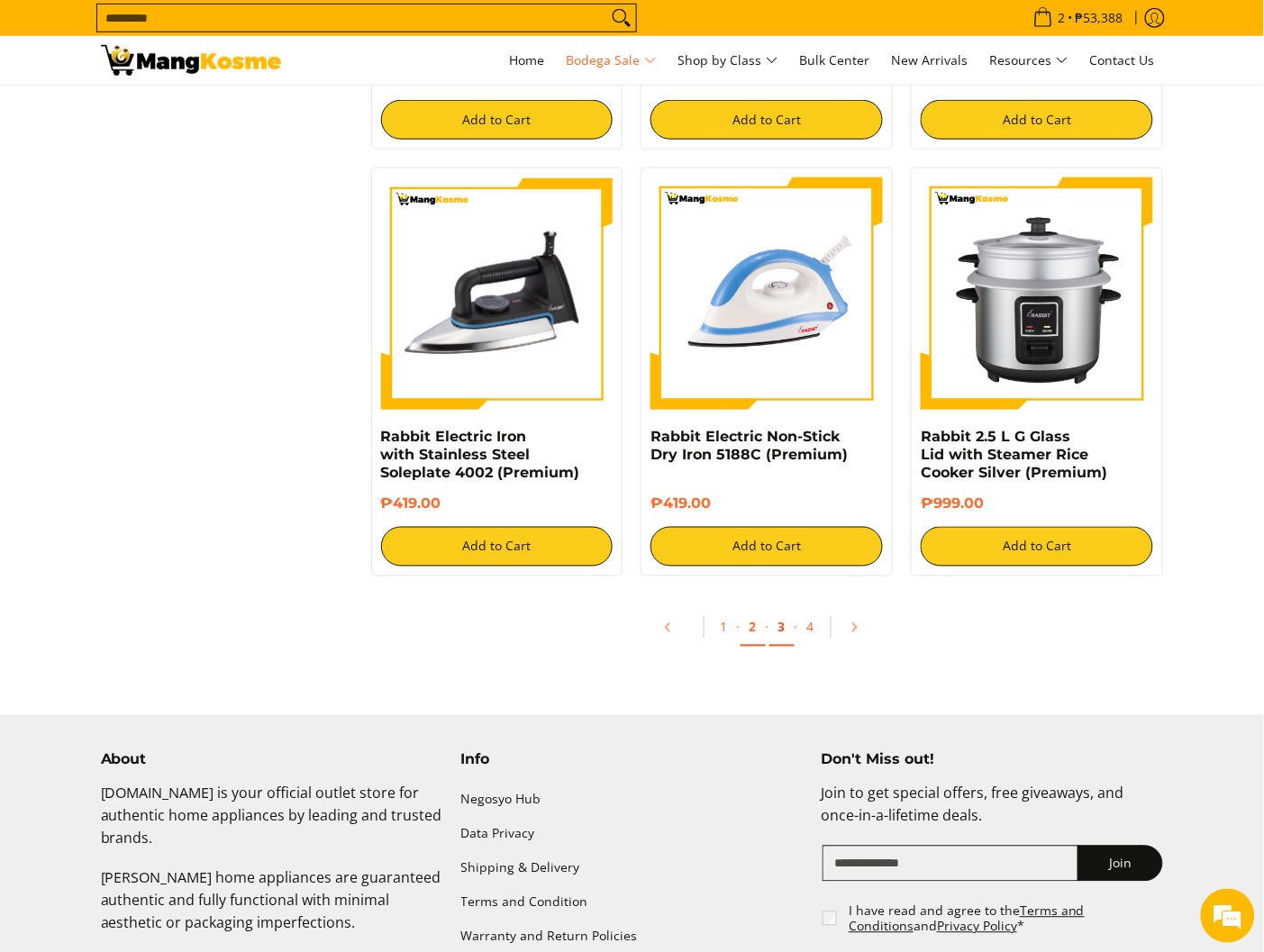
click at [777, 627] on link "3" at bounding box center [782, 628] width 25 height 37
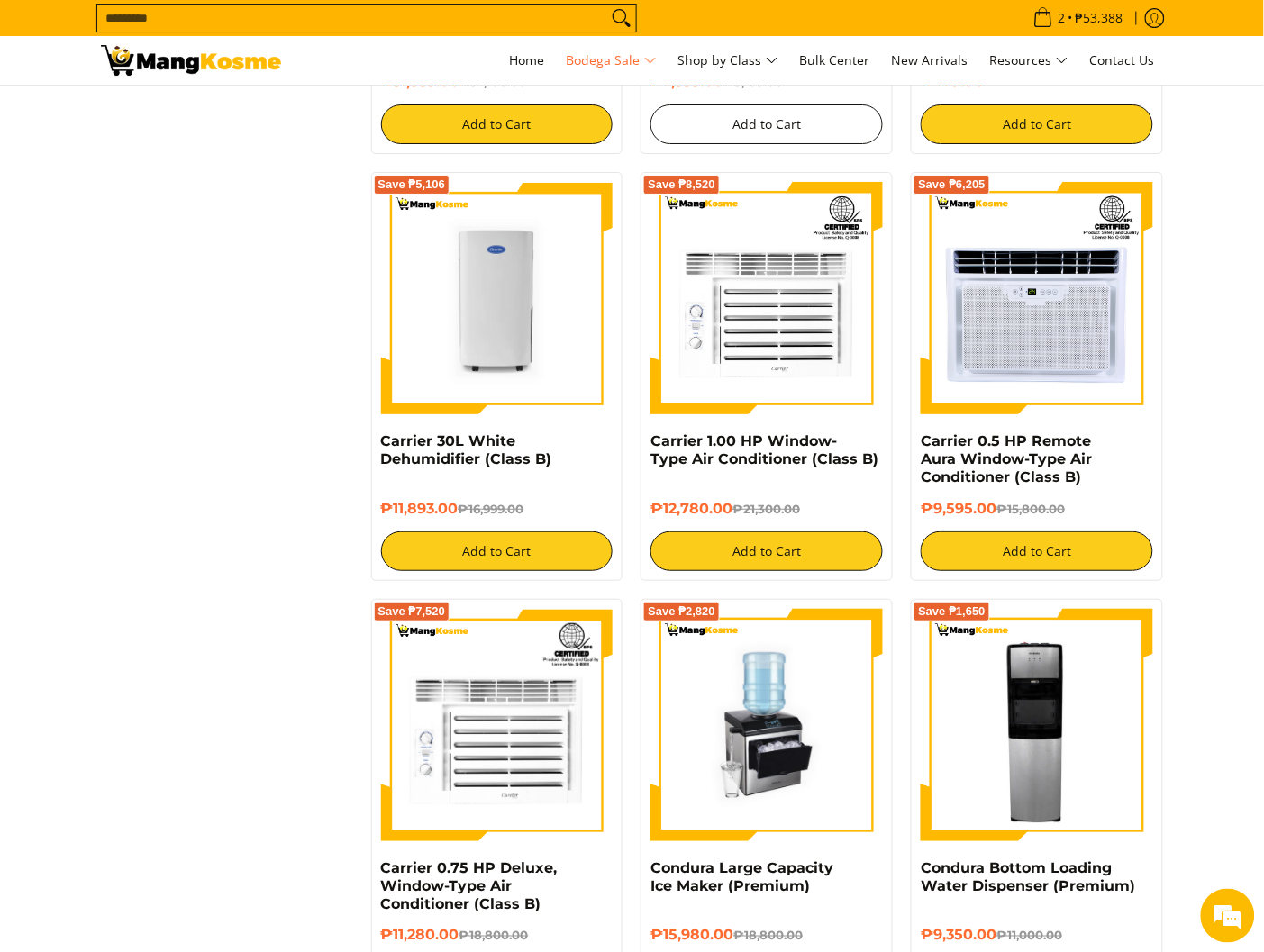
scroll to position [3263, 0]
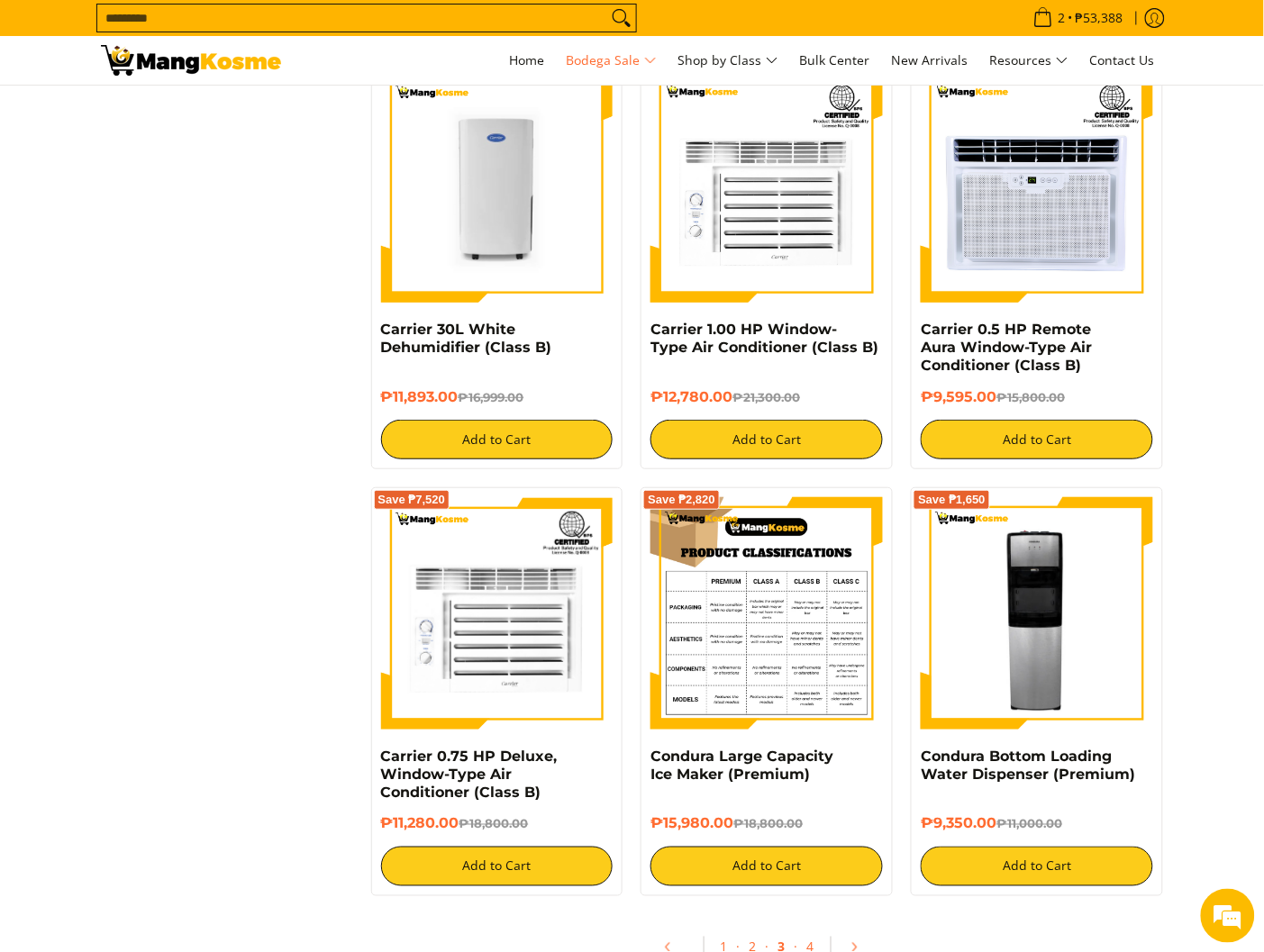
click at [808, 641] on img at bounding box center [766, 613] width 233 height 233
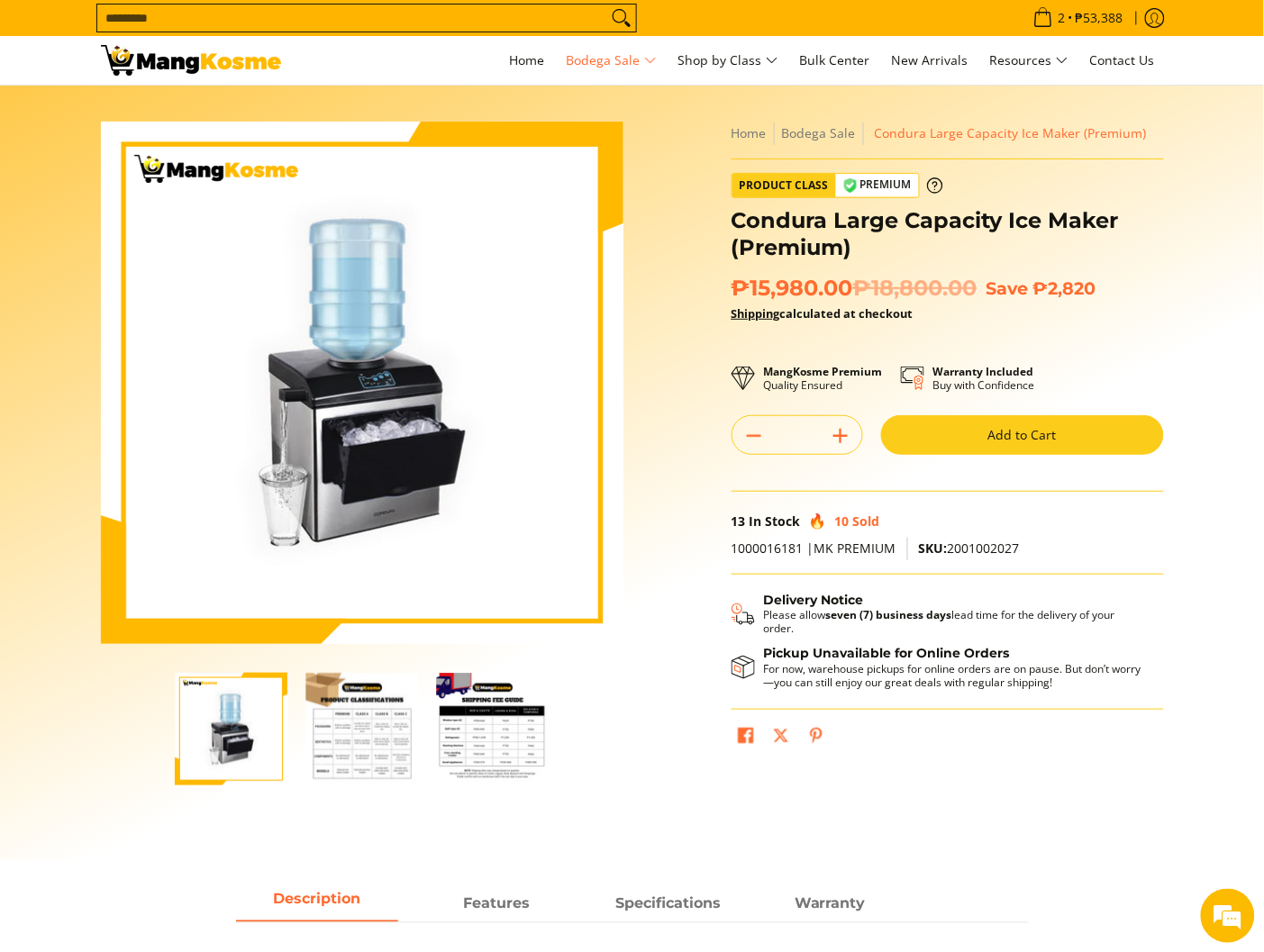
click at [354, 715] on img "Condura Large Capacity Ice Maker (Premium)-2" at bounding box center [361, 728] width 113 height 113
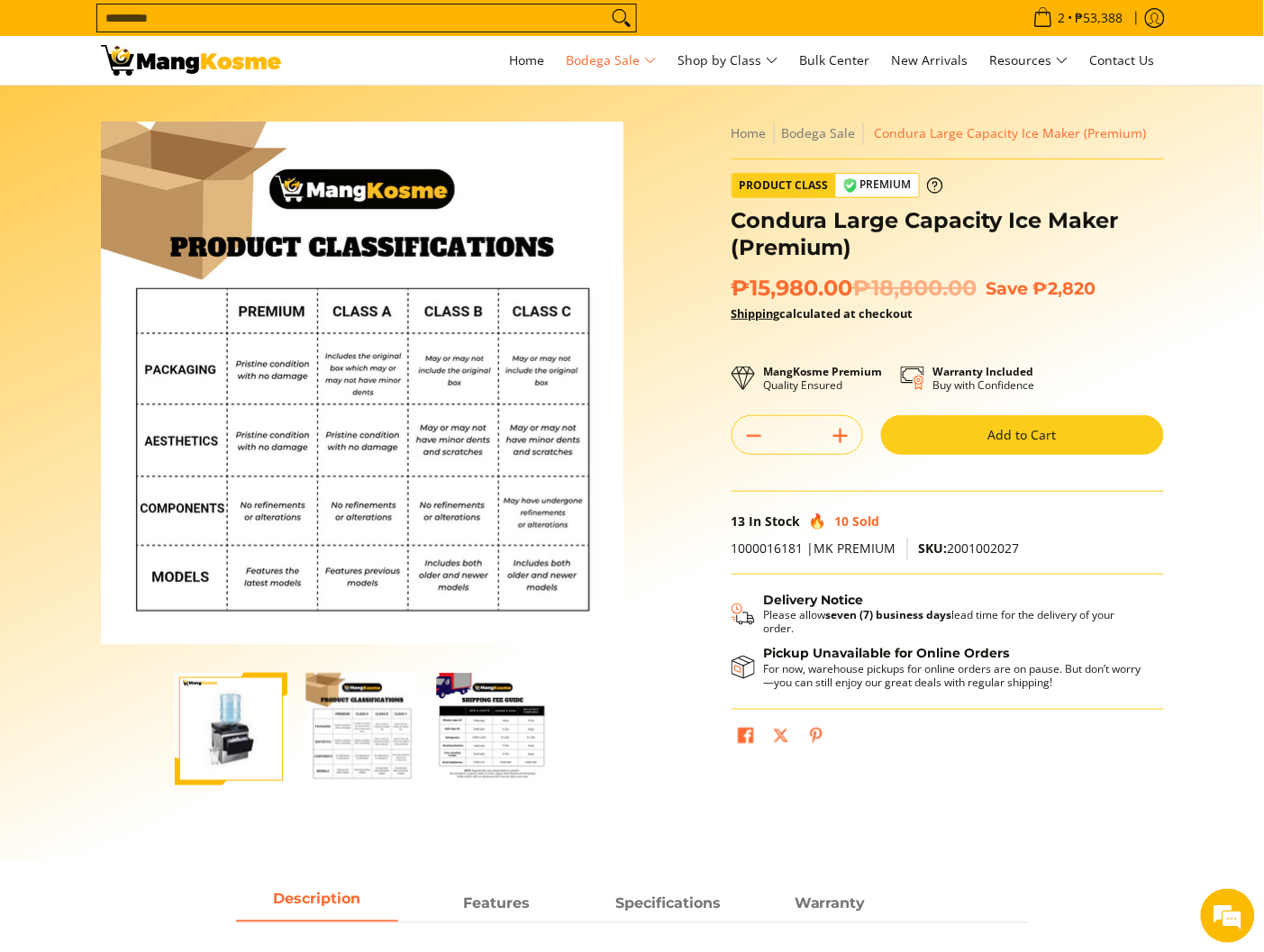
click at [449, 727] on img "Condura Large Capacity Ice Maker (Premium)-3" at bounding box center [492, 728] width 113 height 113
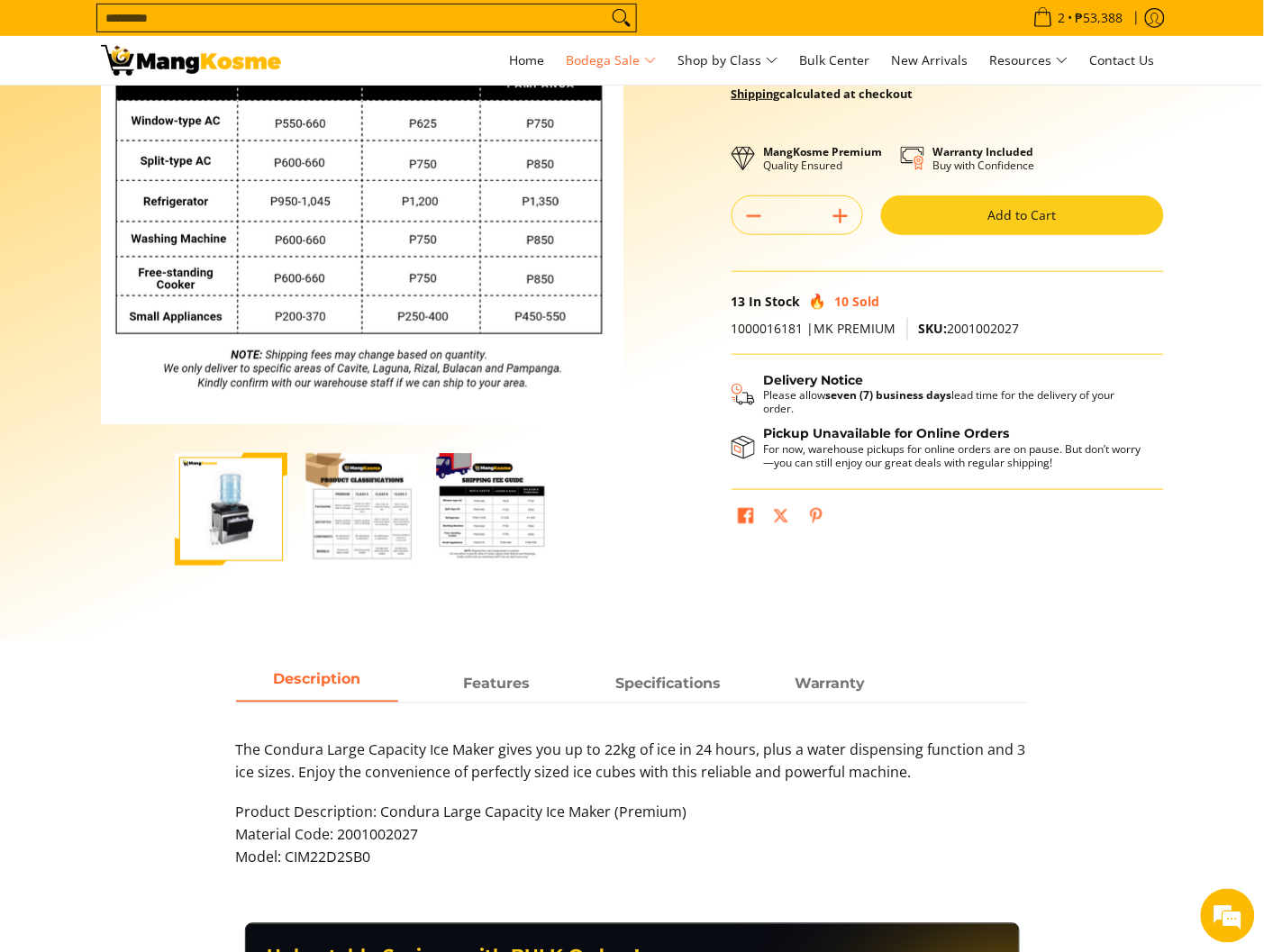
scroll to position [226, 0]
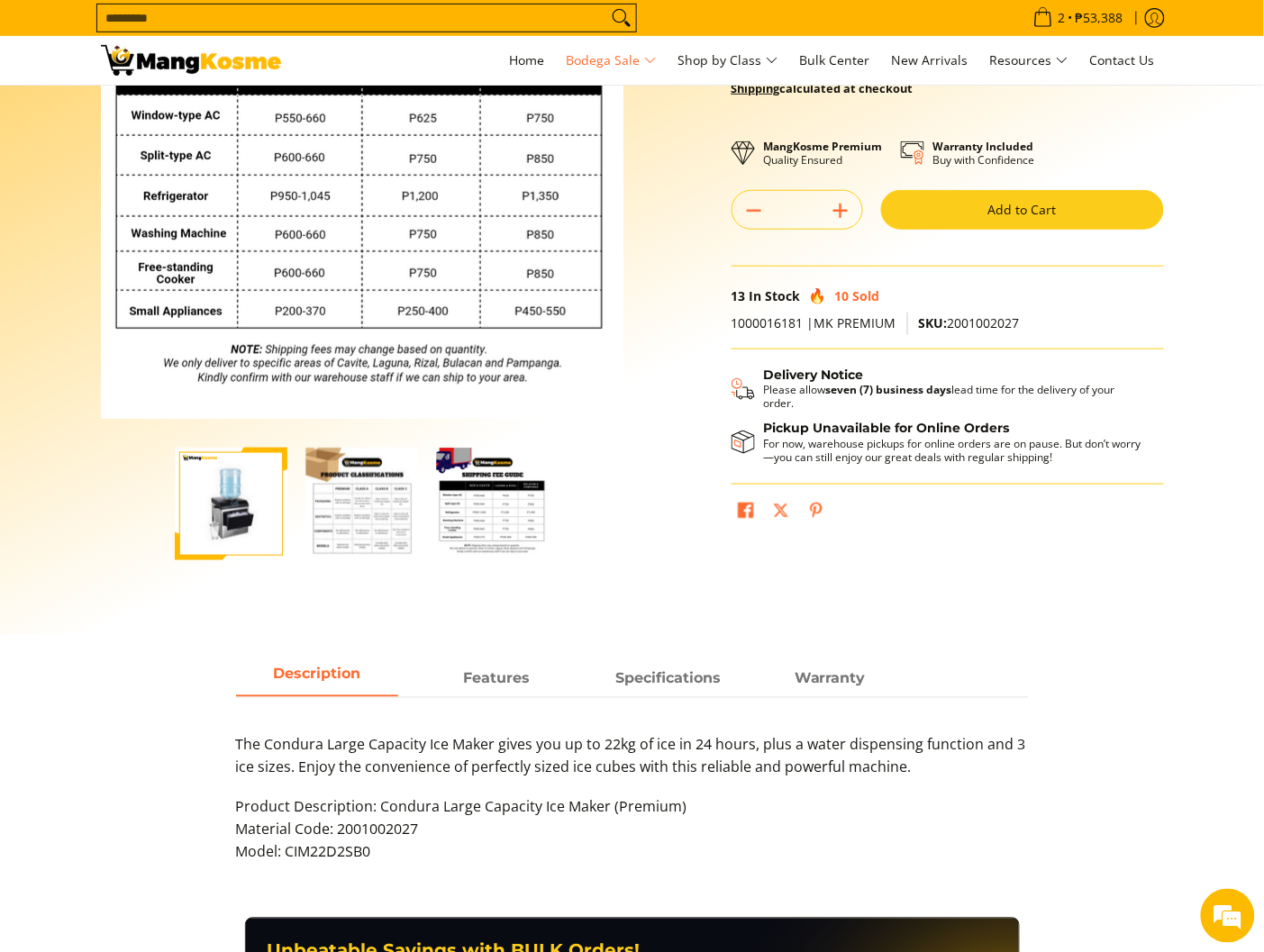
click at [1072, 207] on button "Add to Cart" at bounding box center [1021, 210] width 283 height 40
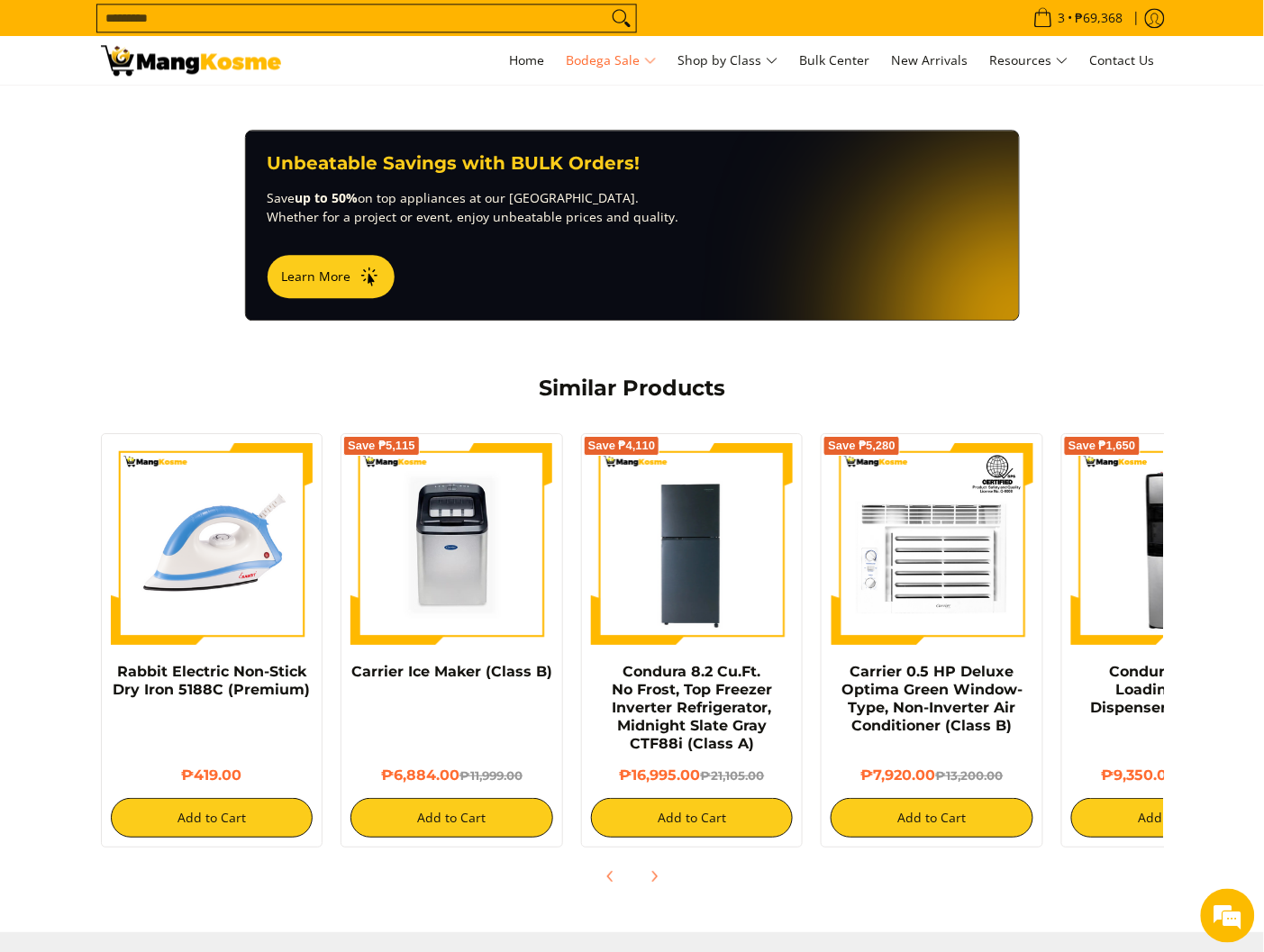
scroll to position [1009, 0]
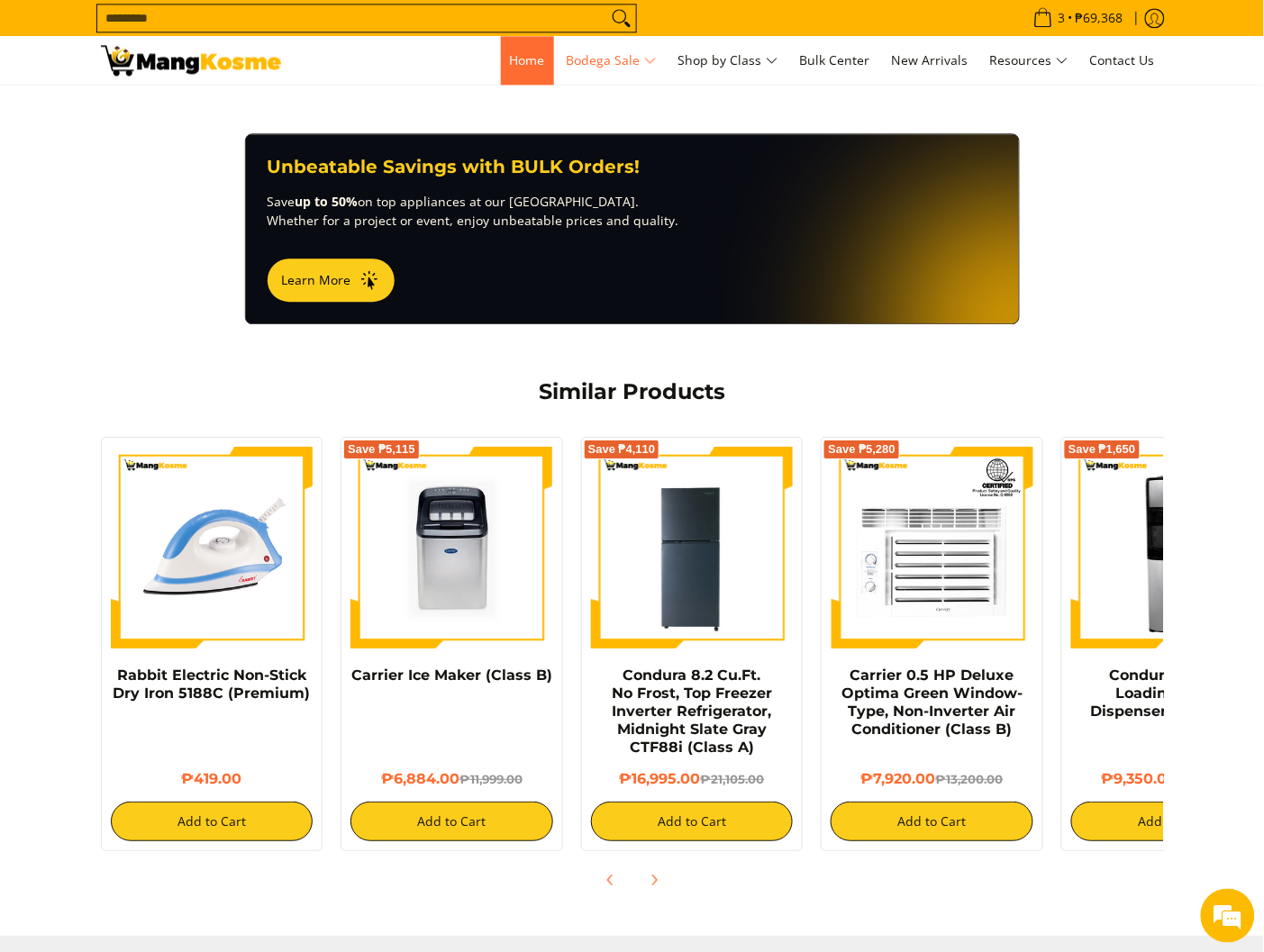
click at [530, 62] on span "Home" at bounding box center [527, 59] width 35 height 17
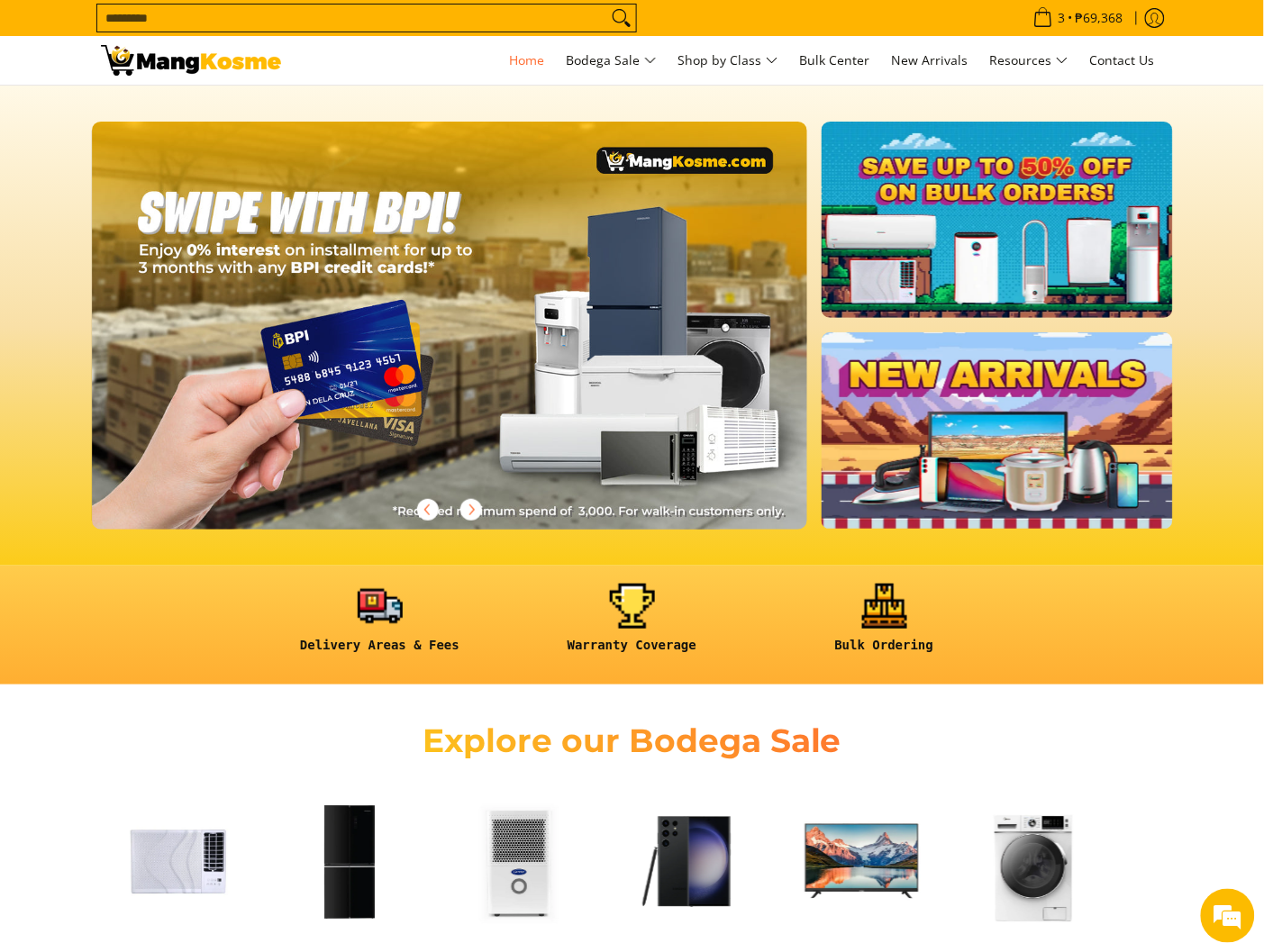
scroll to position [0, 2149]
